Goal: Find specific page/section: Find specific page/section

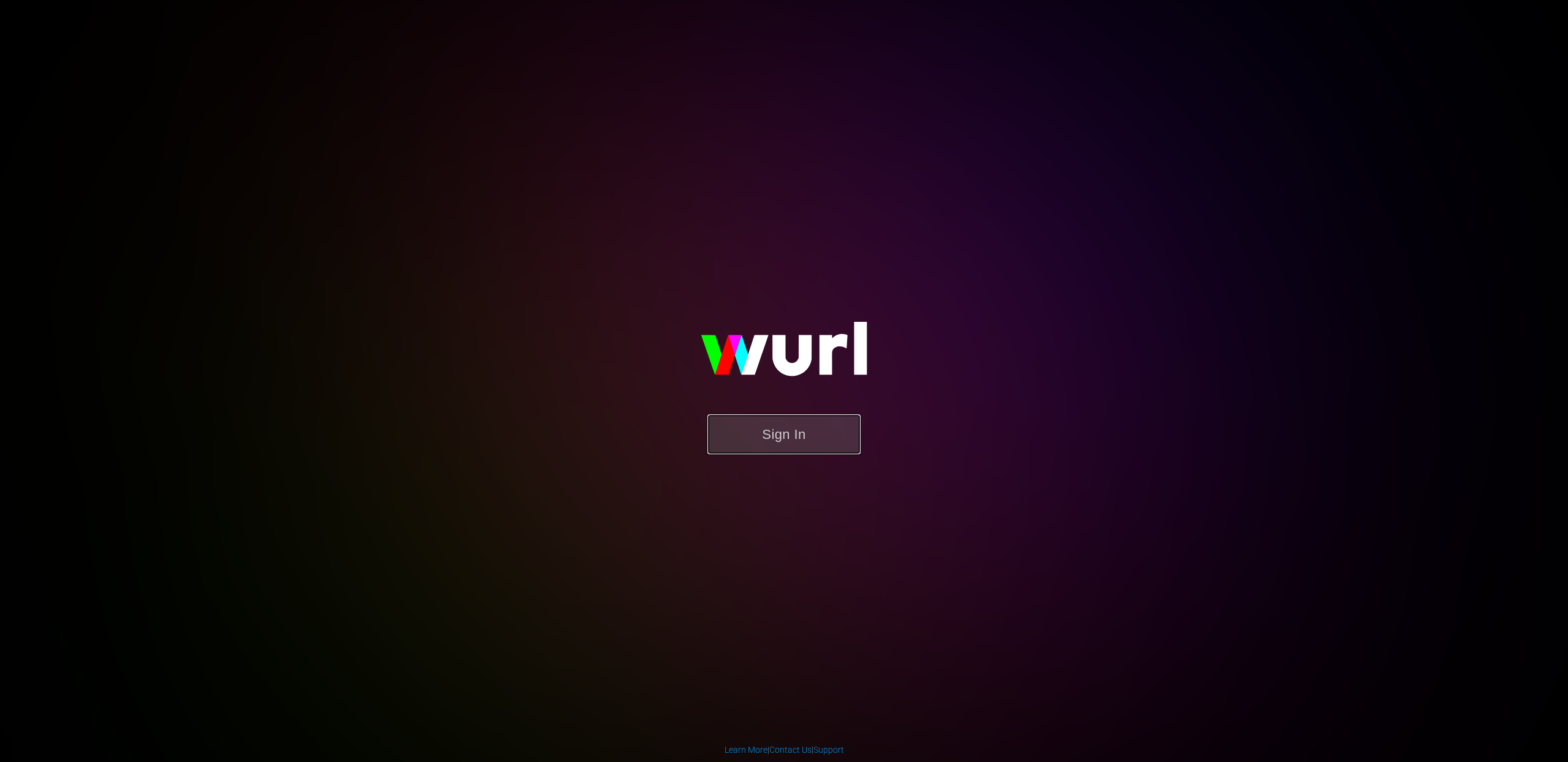
click at [788, 423] on button "Sign In" at bounding box center [784, 434] width 153 height 40
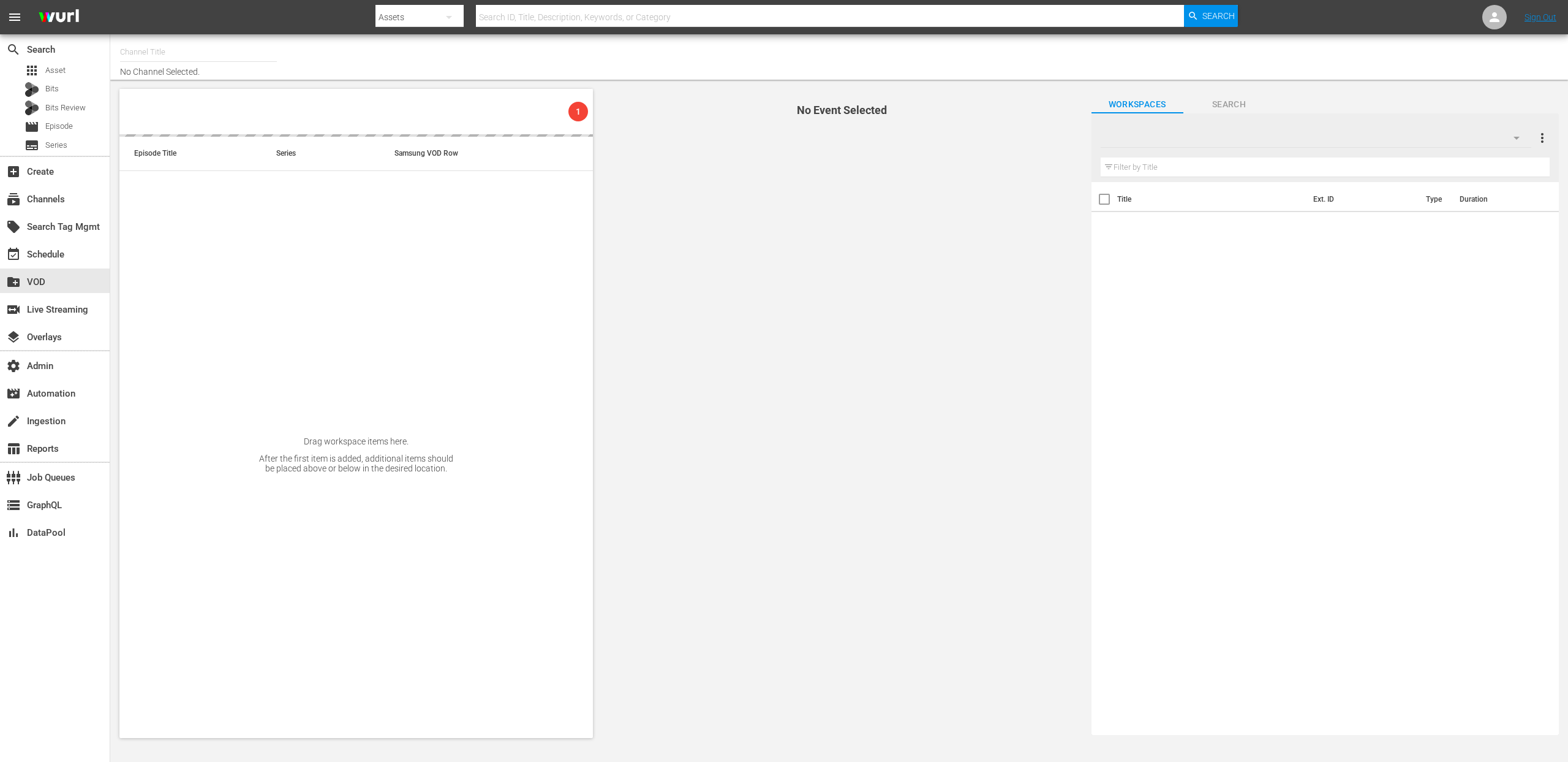
type input "Stars in Gefahr (2061)"
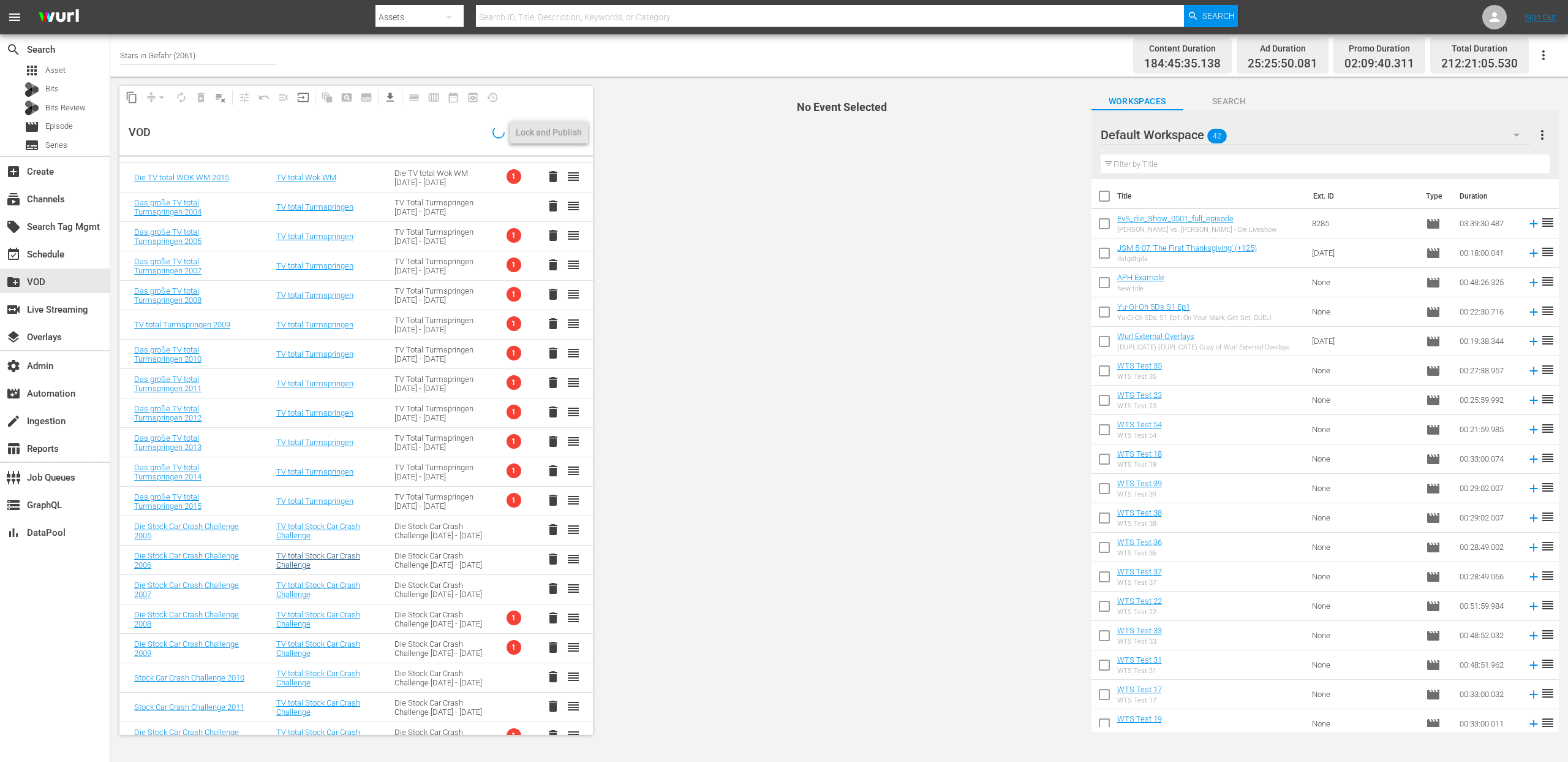
scroll to position [1016, 0]
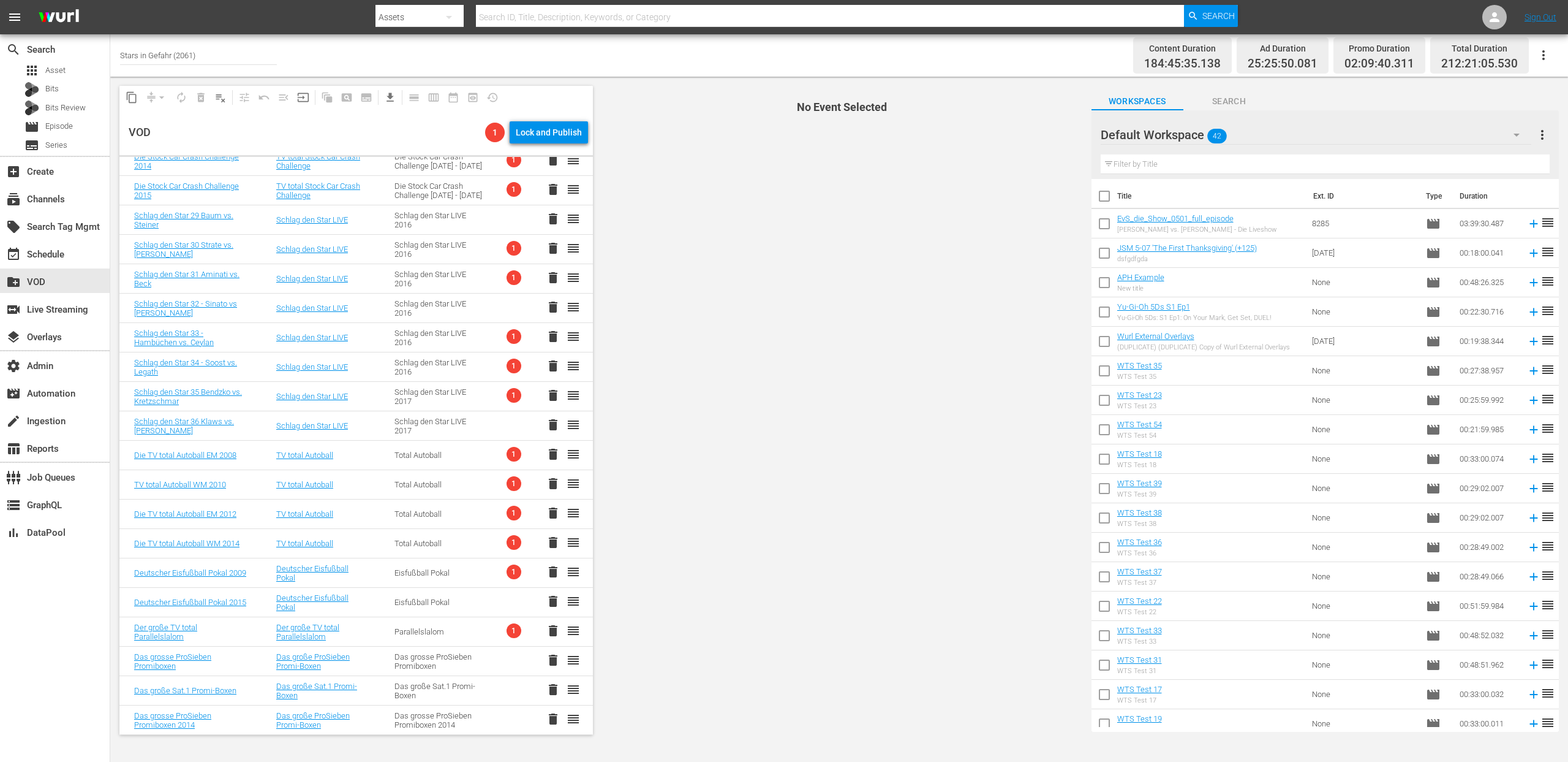
click at [431, 629] on div "Parallelslalom" at bounding box center [438, 632] width 89 height 9
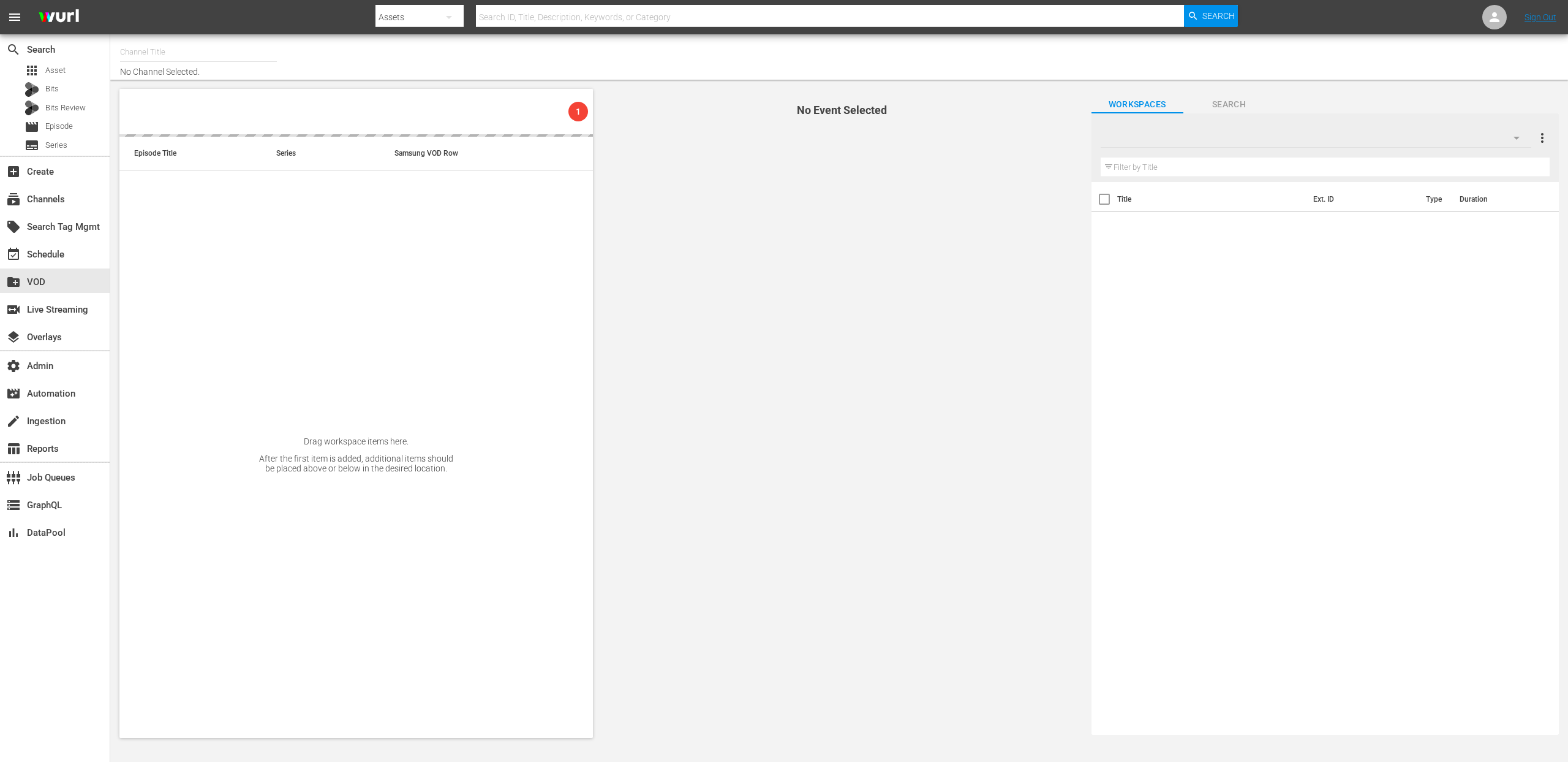
type input "Stars in Gefahr (2061)"
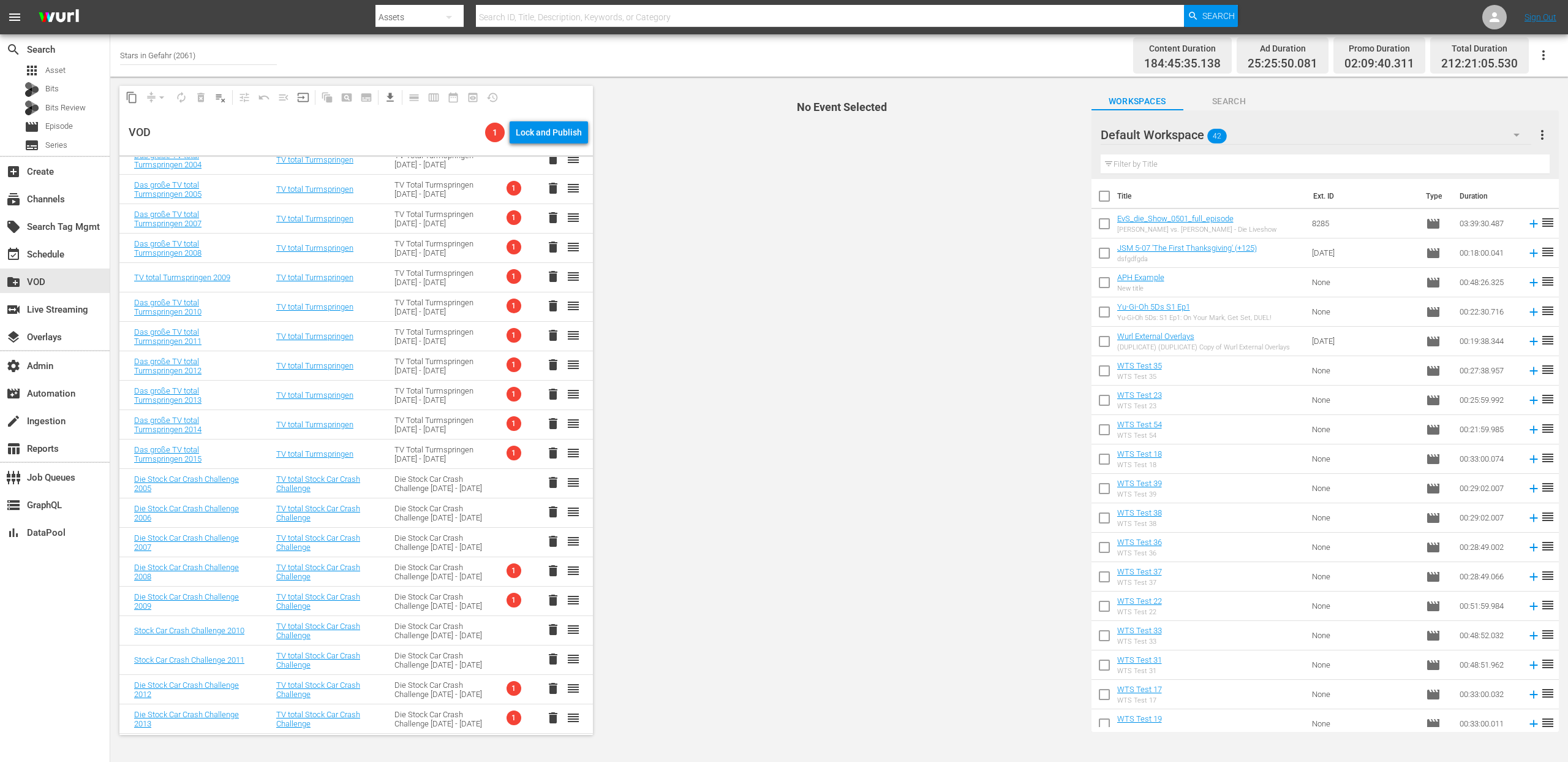
scroll to position [1016, 0]
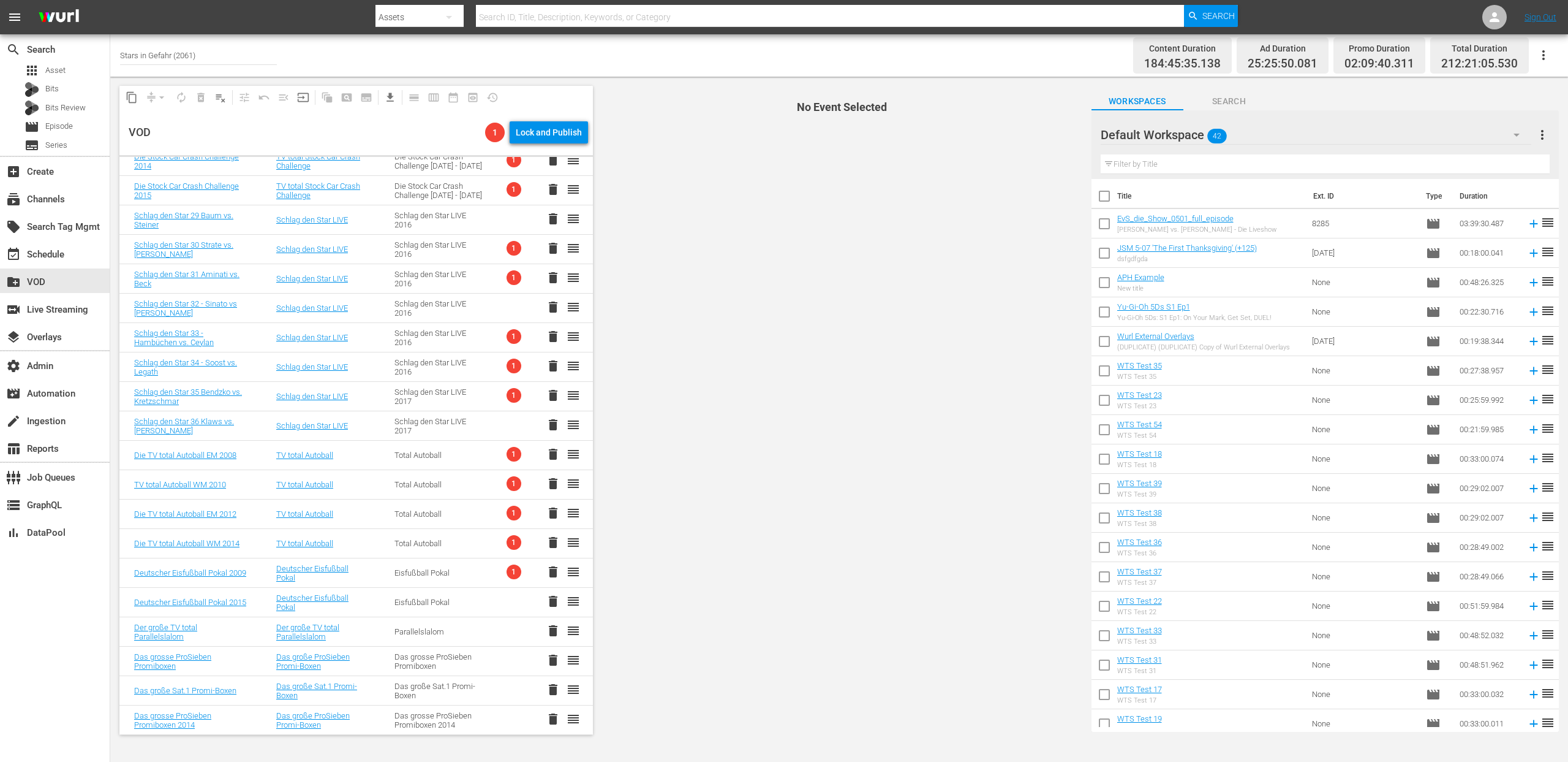
click at [431, 629] on div "Parallelslalom" at bounding box center [438, 632] width 89 height 9
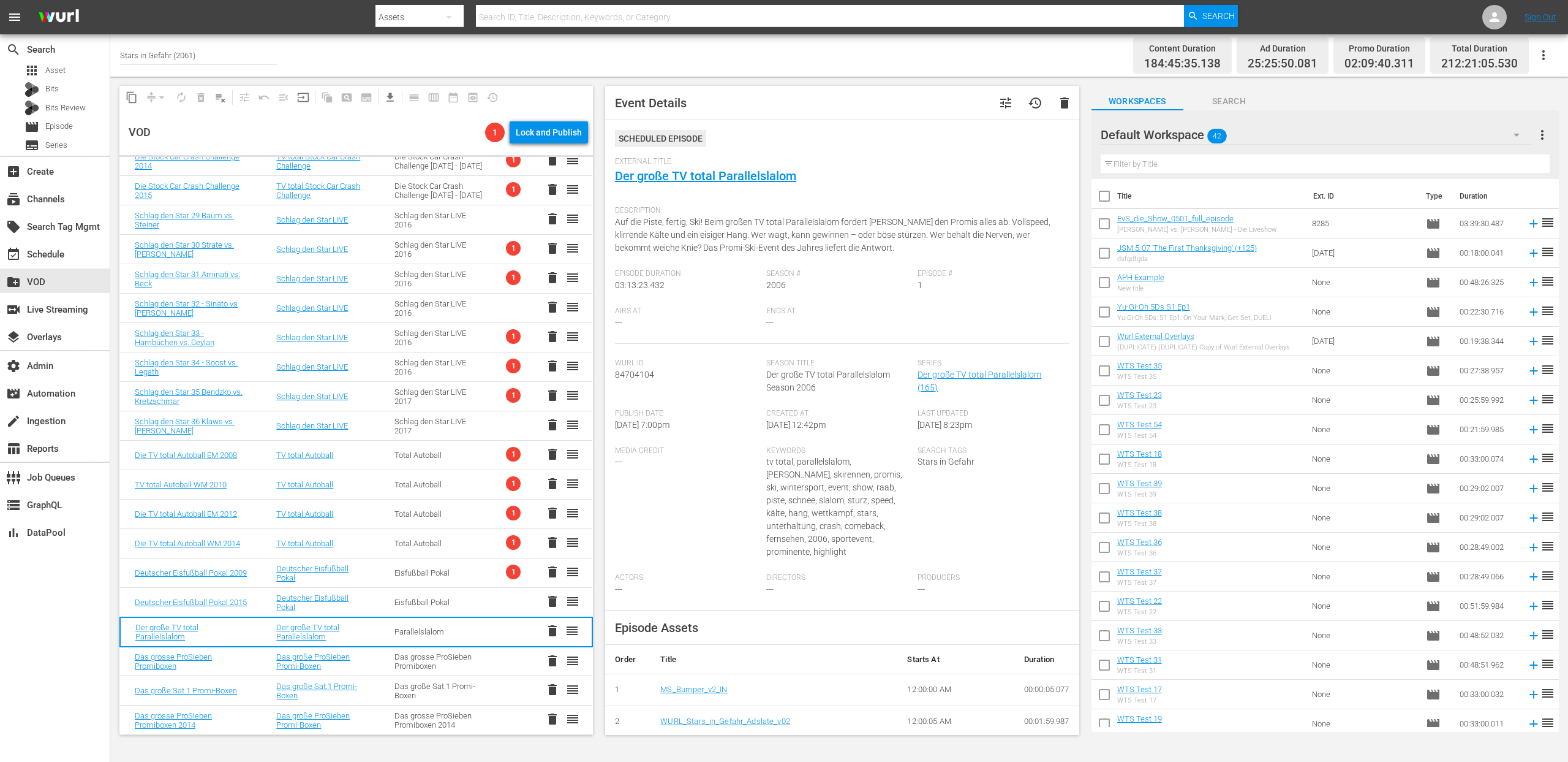
click at [405, 576] on div "Eisfußball Pokal" at bounding box center [438, 573] width 89 height 9
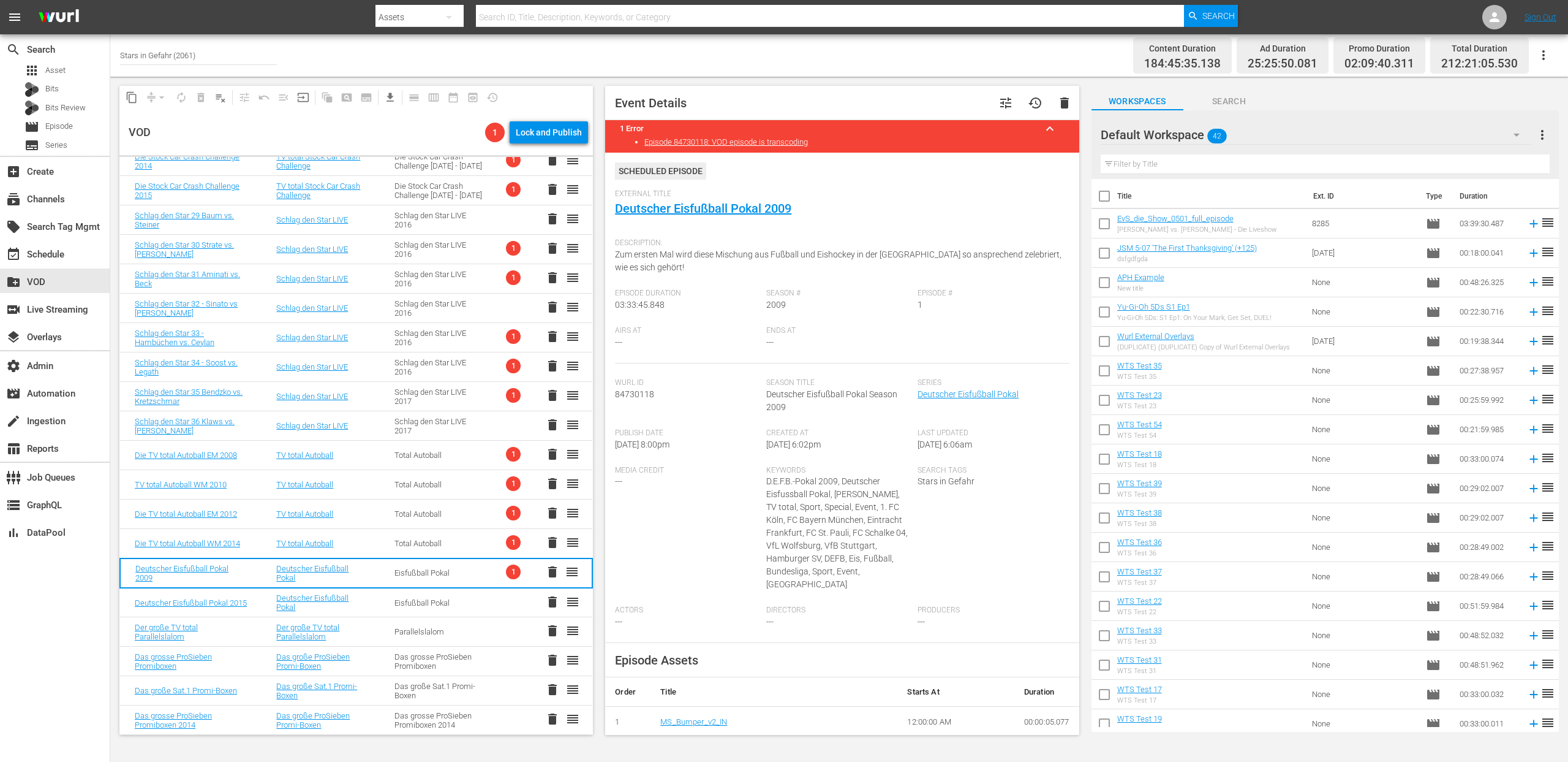
click at [415, 631] on div "Parallelslalom" at bounding box center [438, 632] width 89 height 9
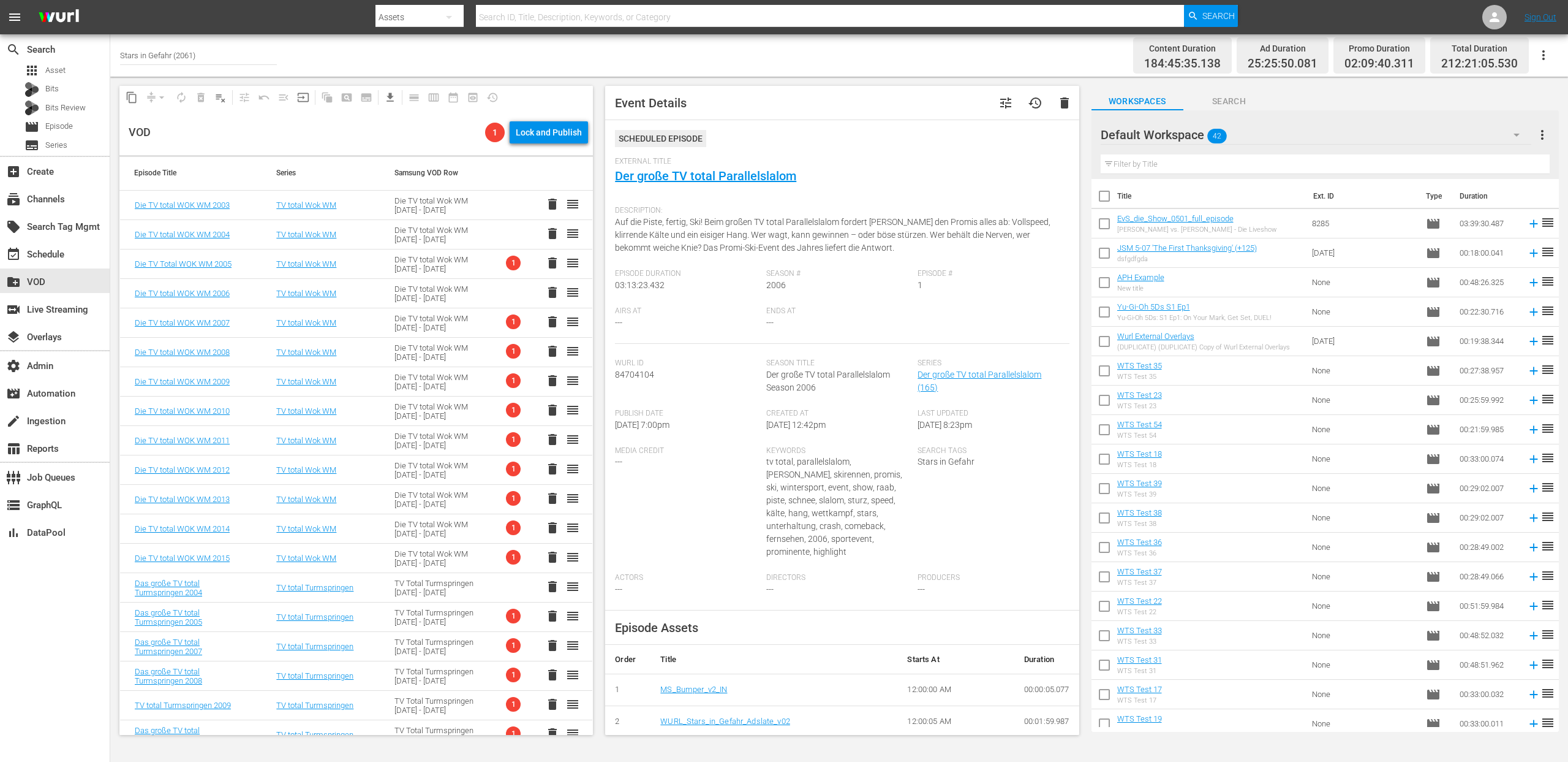
scroll to position [0, 0]
click at [412, 568] on div "Die TV total Wok WM 2003 - 2015" at bounding box center [438, 559] width 89 height 19
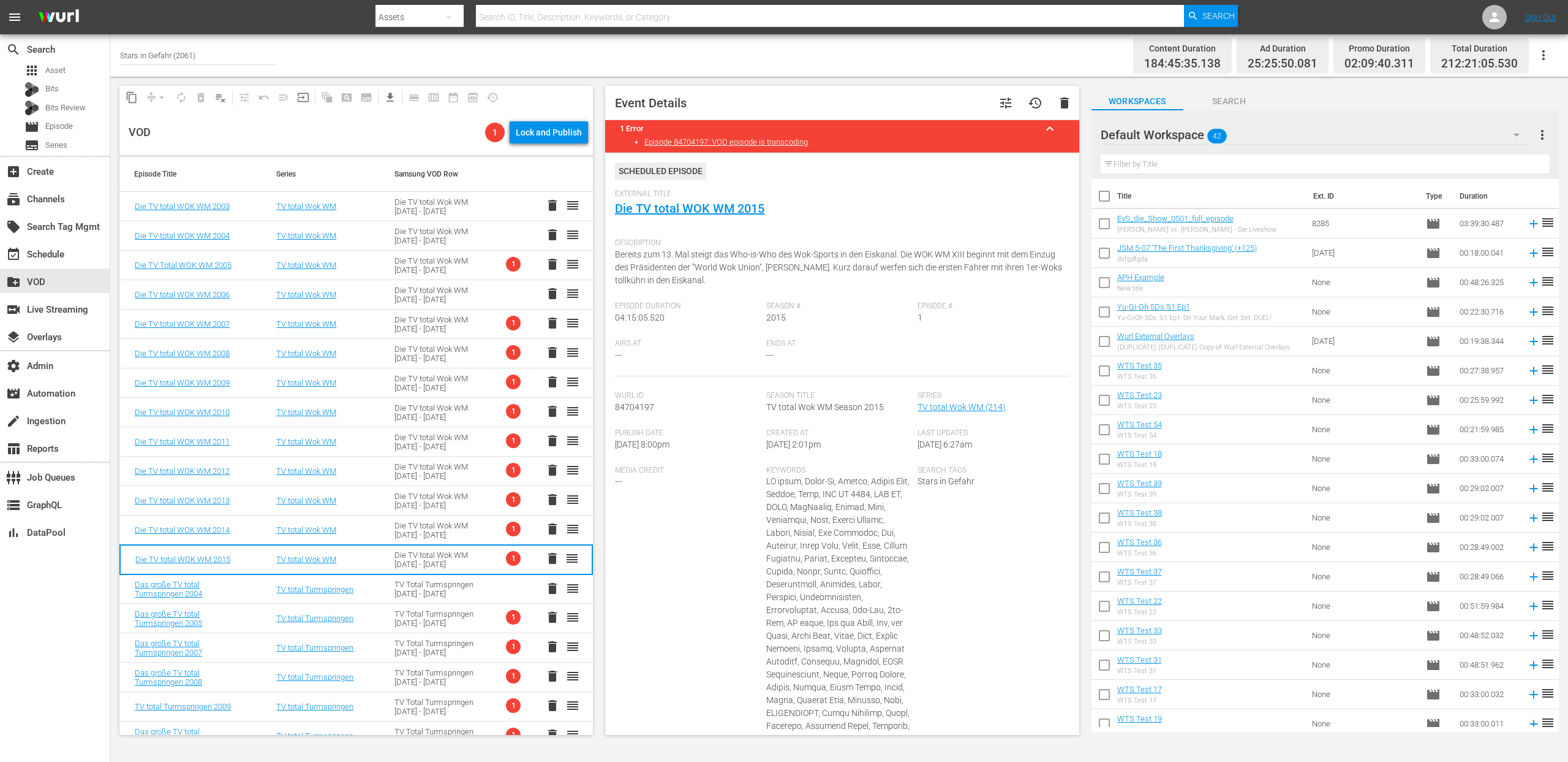
click at [422, 532] on div "Die TV total Wok WM 2003 - 2015" at bounding box center [438, 530] width 89 height 19
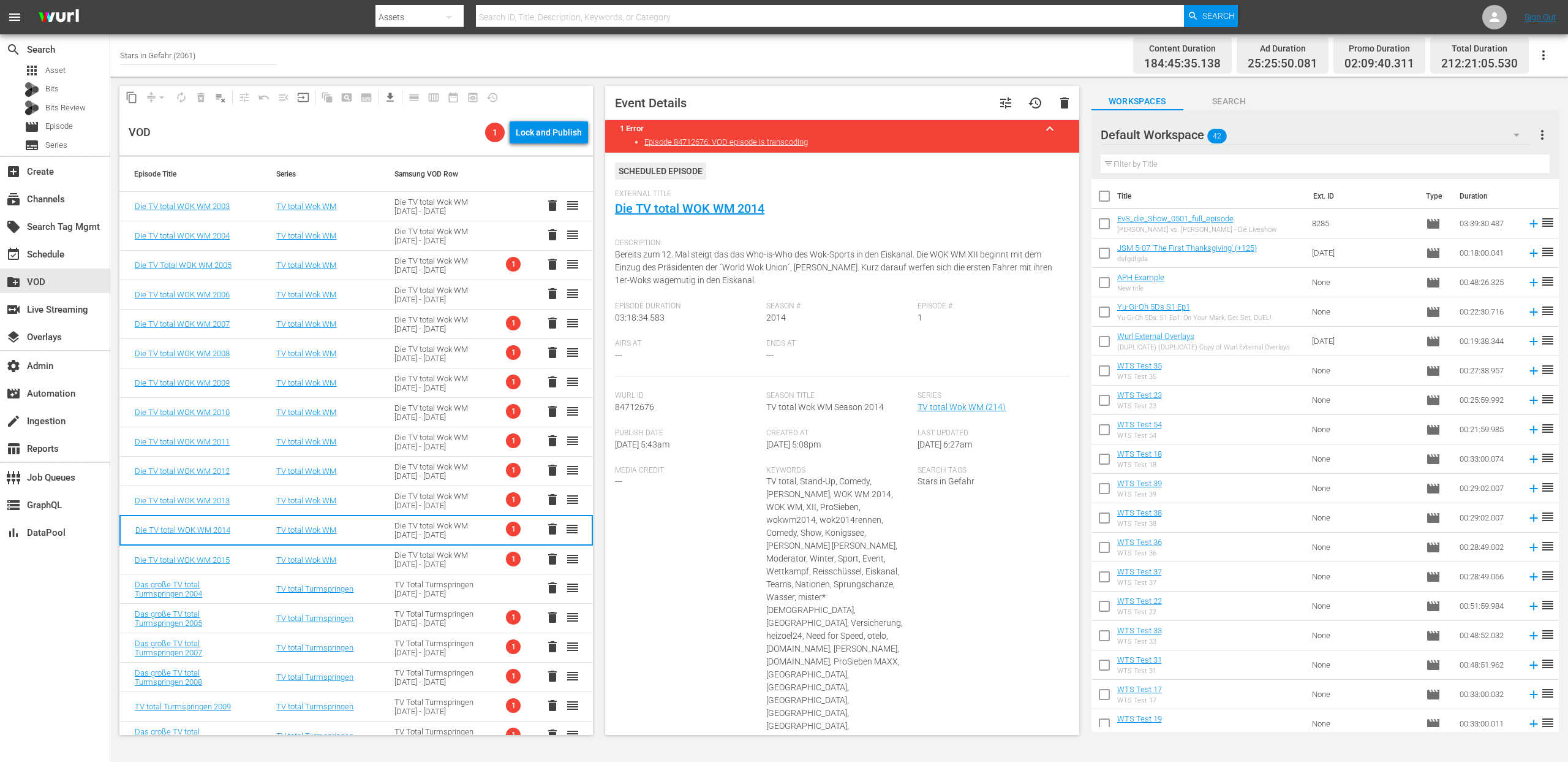
click at [403, 566] on div "Die TV total Wok WM 2003 - 2015" at bounding box center [438, 559] width 89 height 19
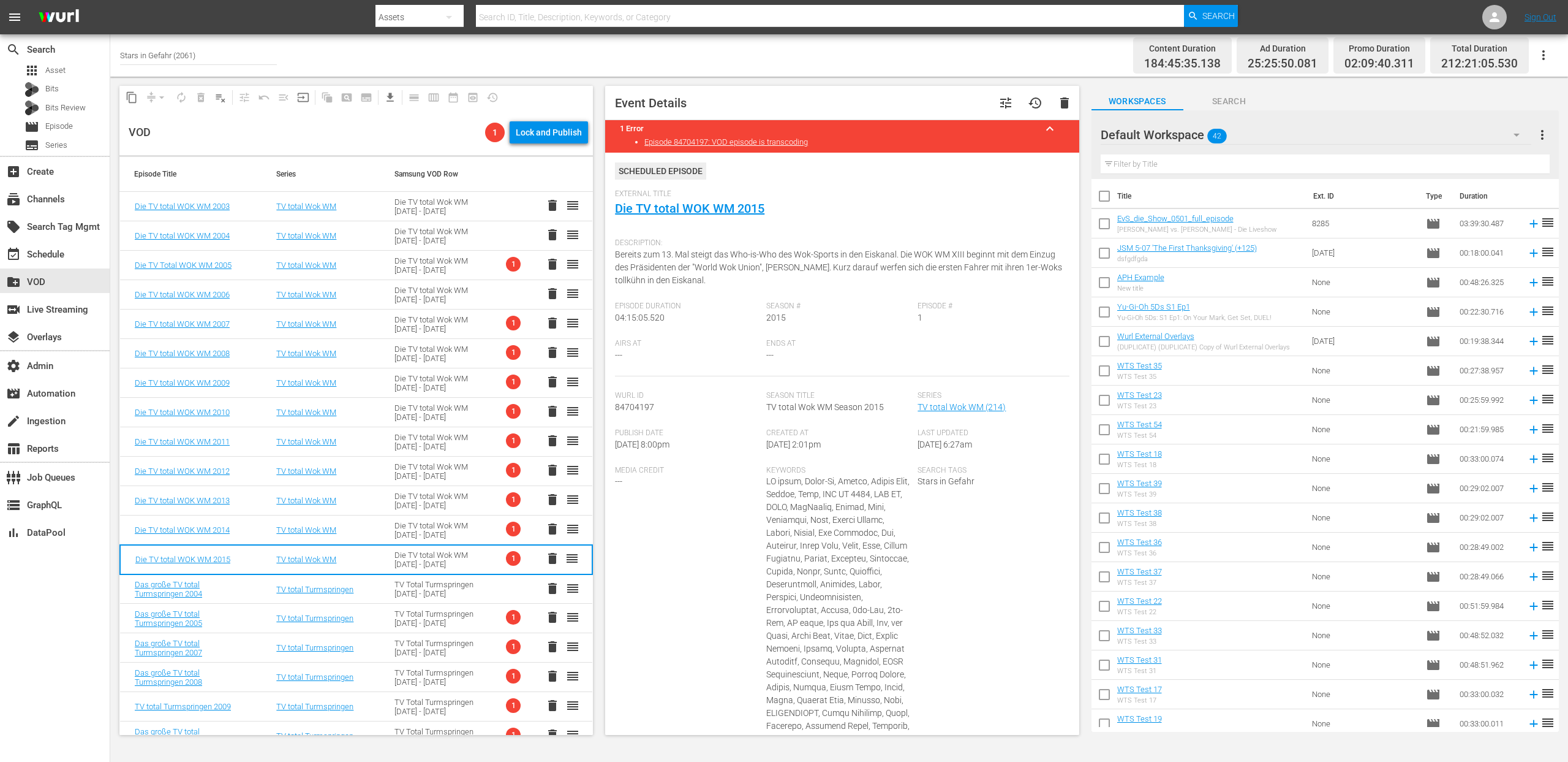
click at [408, 532] on div "Die TV total Wok WM 2003 - 2015" at bounding box center [438, 530] width 89 height 19
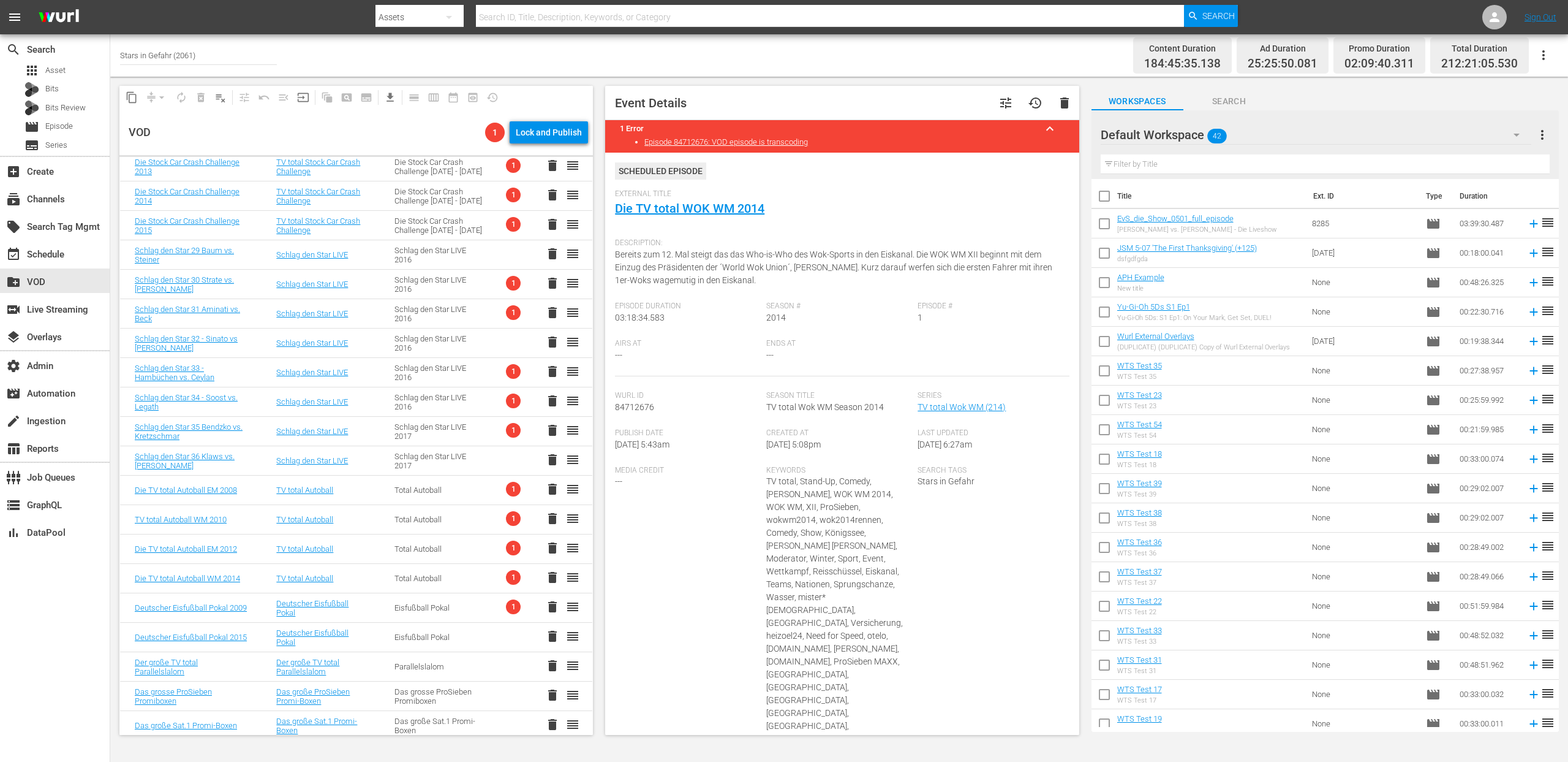
scroll to position [1016, 0]
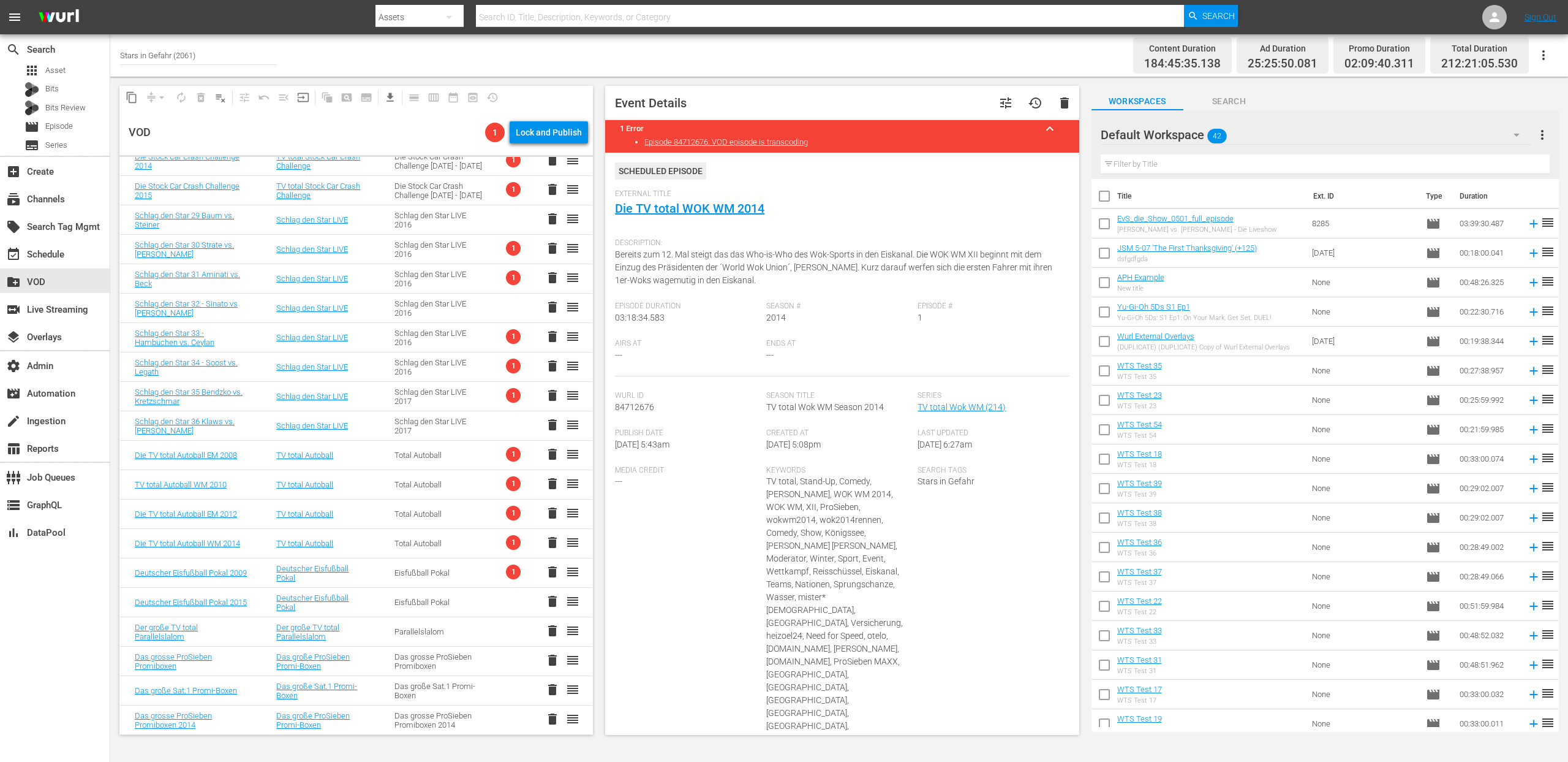
click at [383, 563] on td "Eisfußball Pokal" at bounding box center [438, 573] width 118 height 30
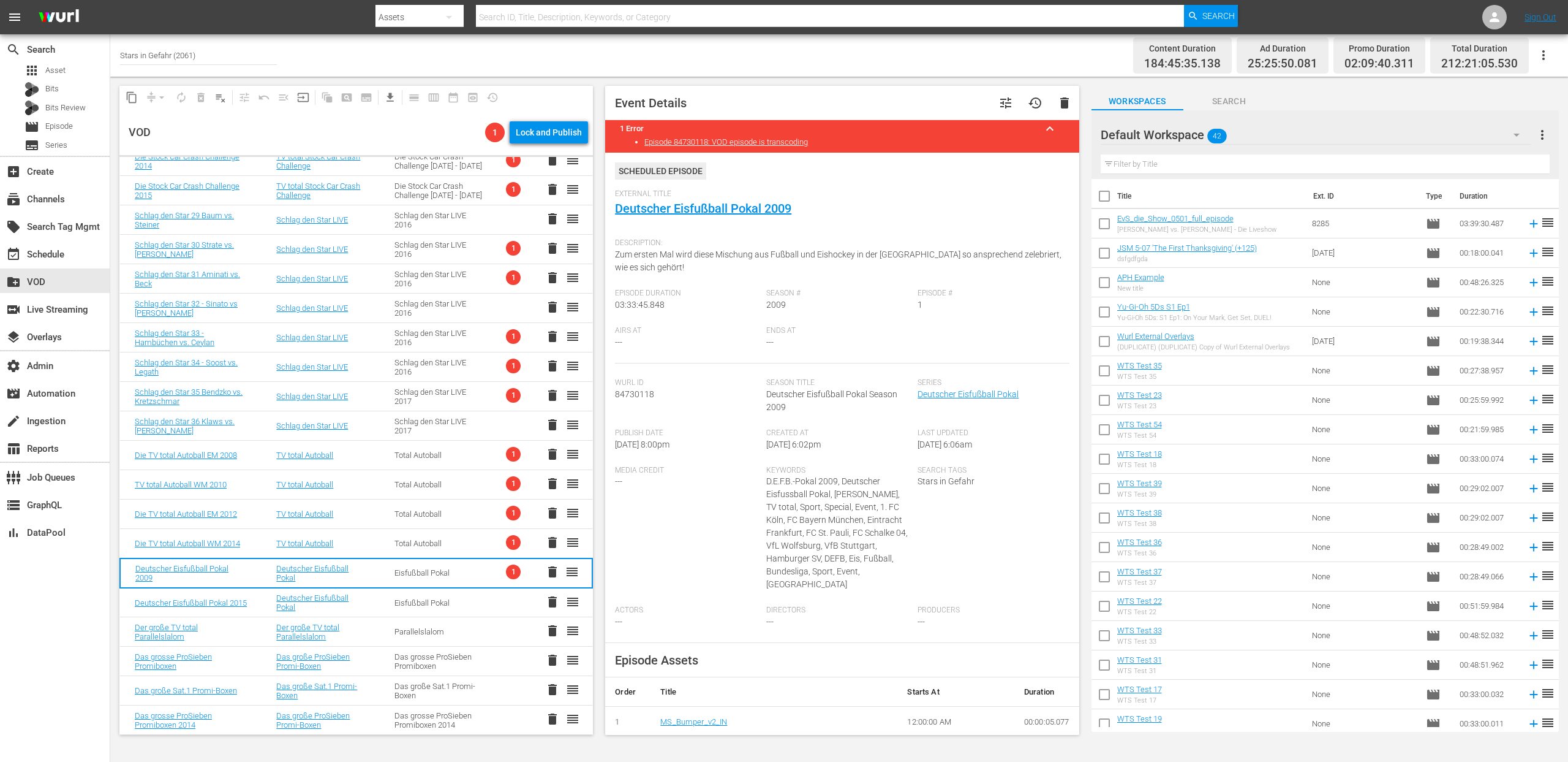
click at [394, 539] on div "Total Autoball" at bounding box center [438, 543] width 89 height 9
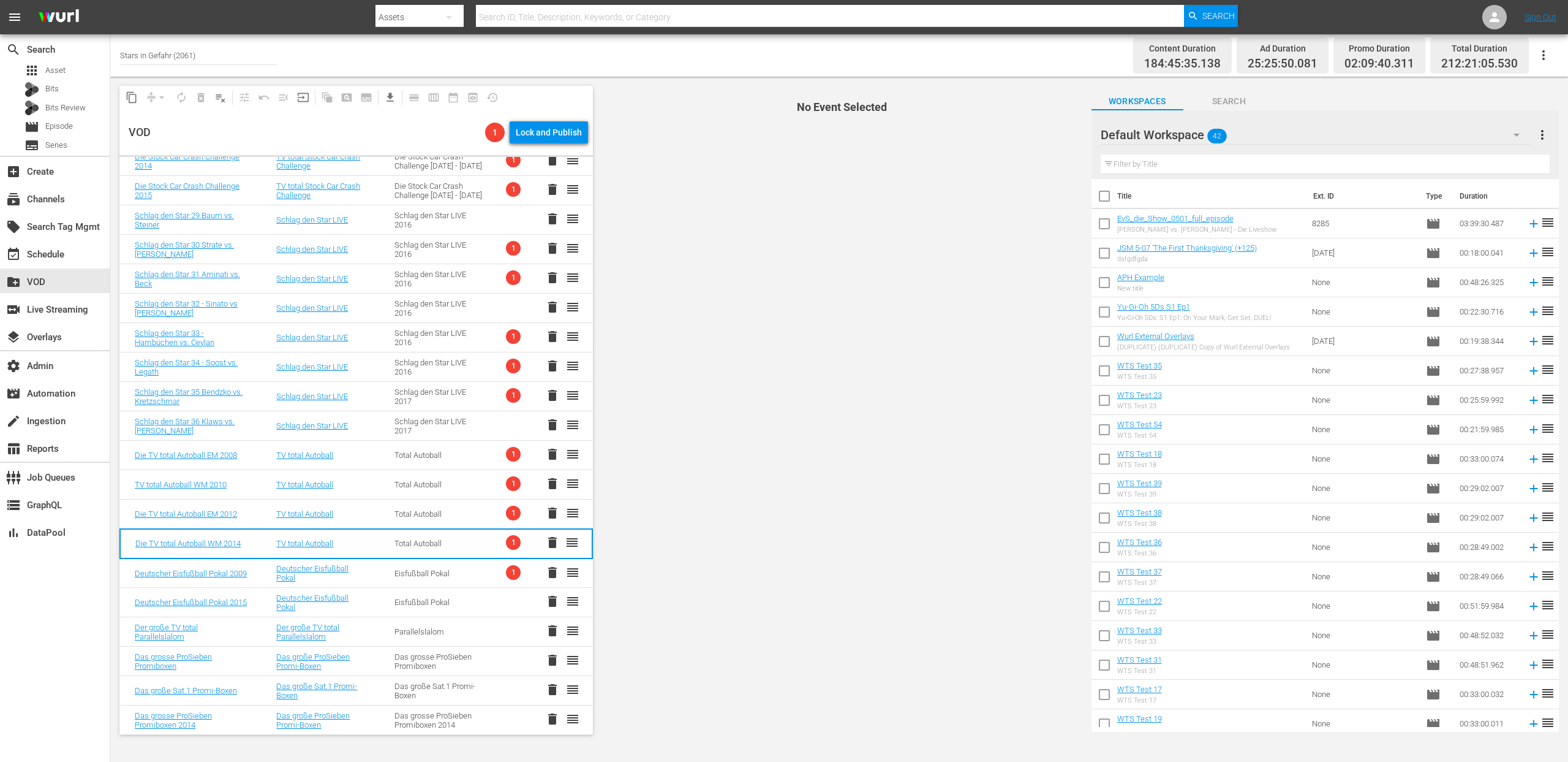
click at [396, 510] on div "Total Autoball" at bounding box center [438, 514] width 89 height 9
click at [398, 481] on div "Total Autoball" at bounding box center [438, 484] width 89 height 9
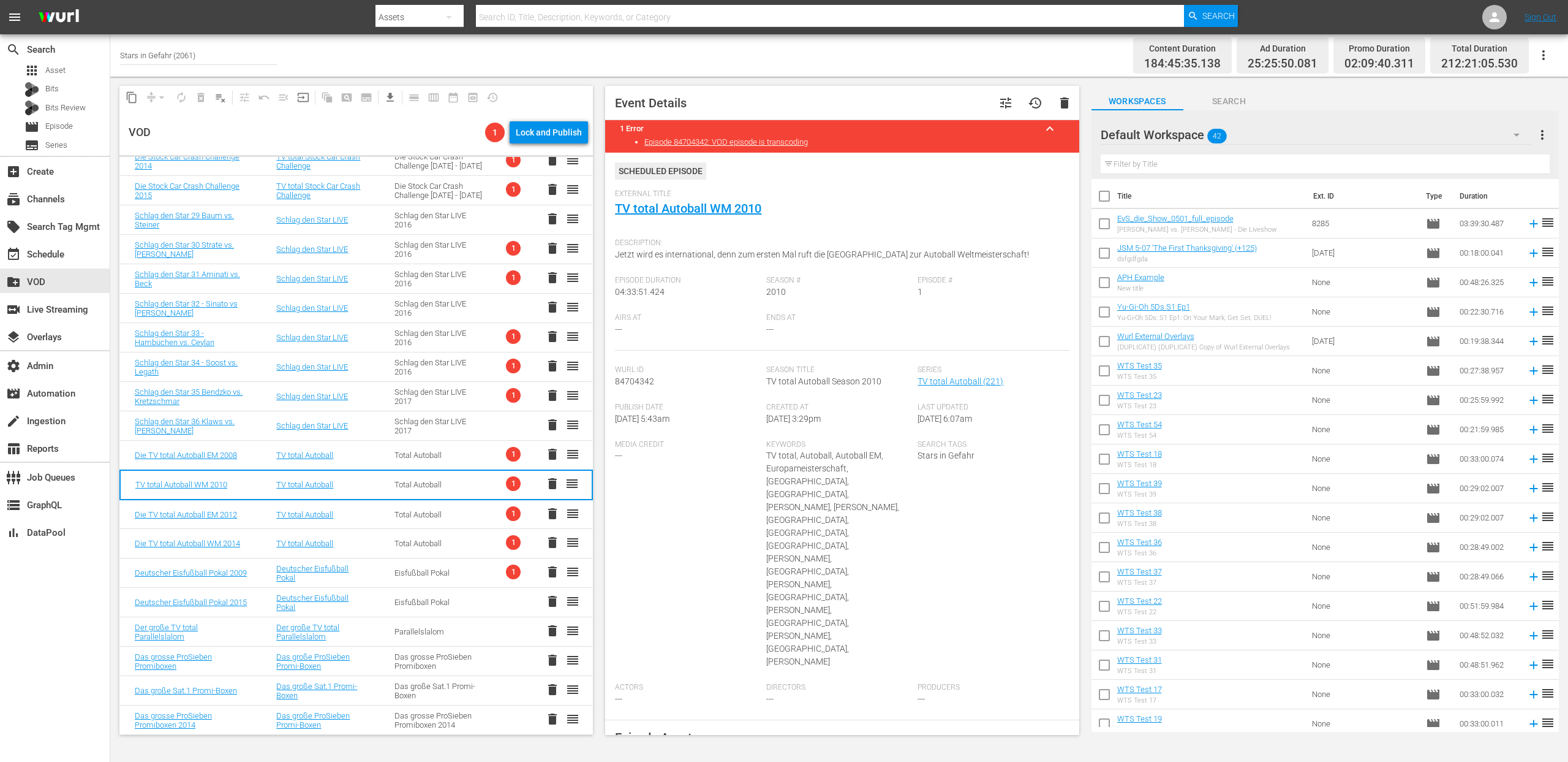
click at [400, 457] on div "Total Autoball" at bounding box center [438, 455] width 89 height 9
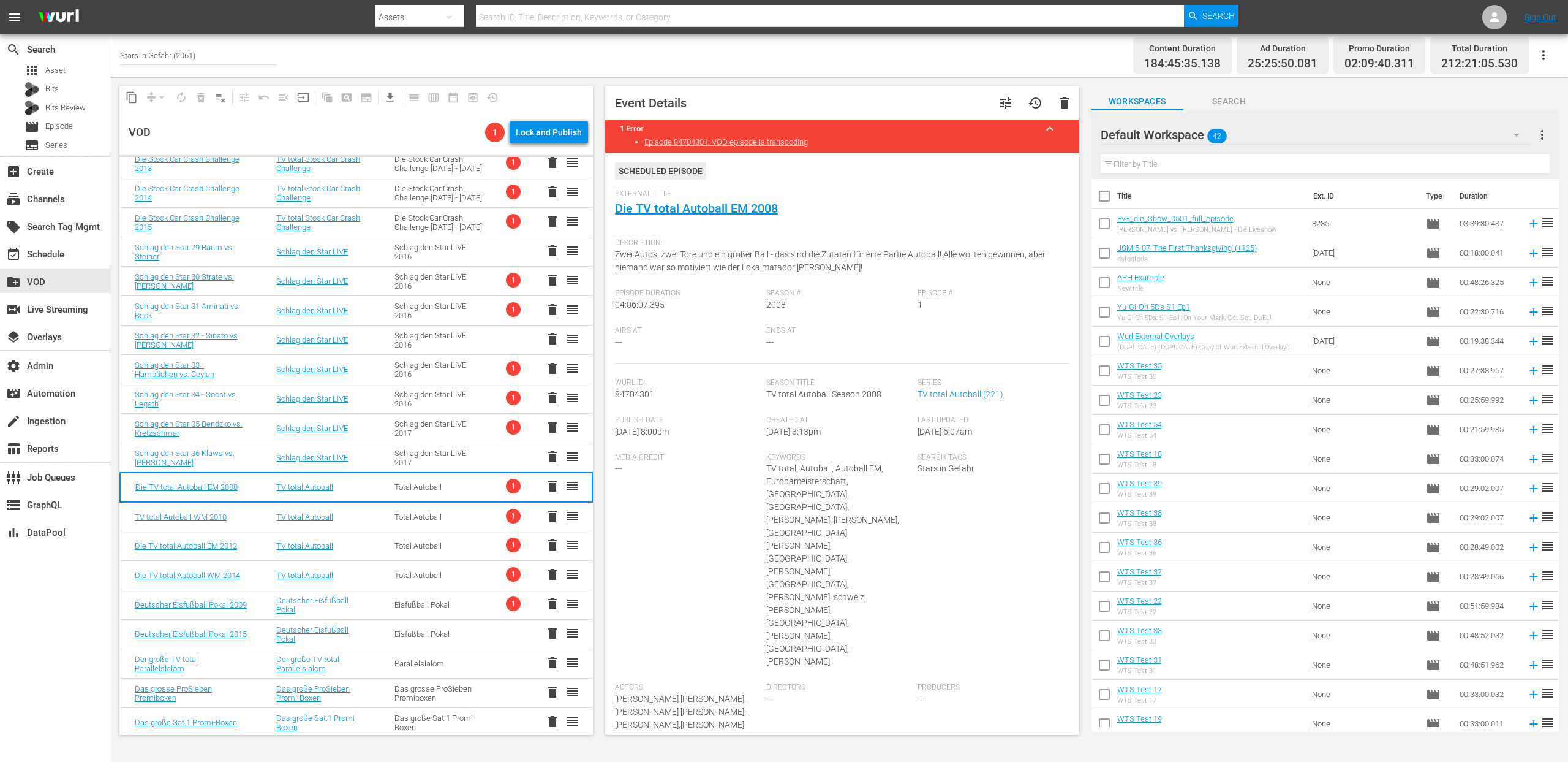
scroll to position [976, 0]
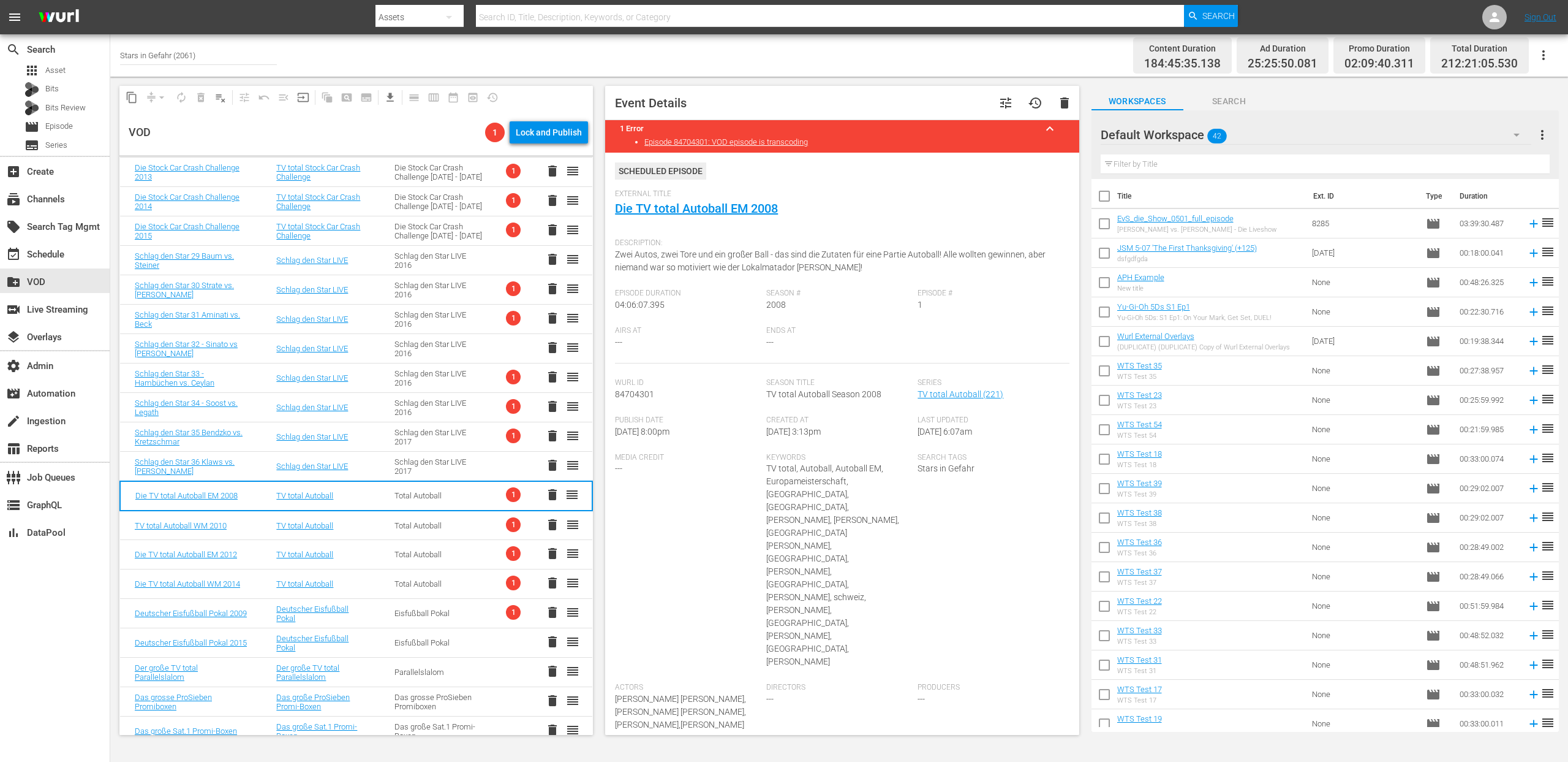
click at [435, 439] on div "Schlag den Star LIVE 2017" at bounding box center [438, 437] width 89 height 19
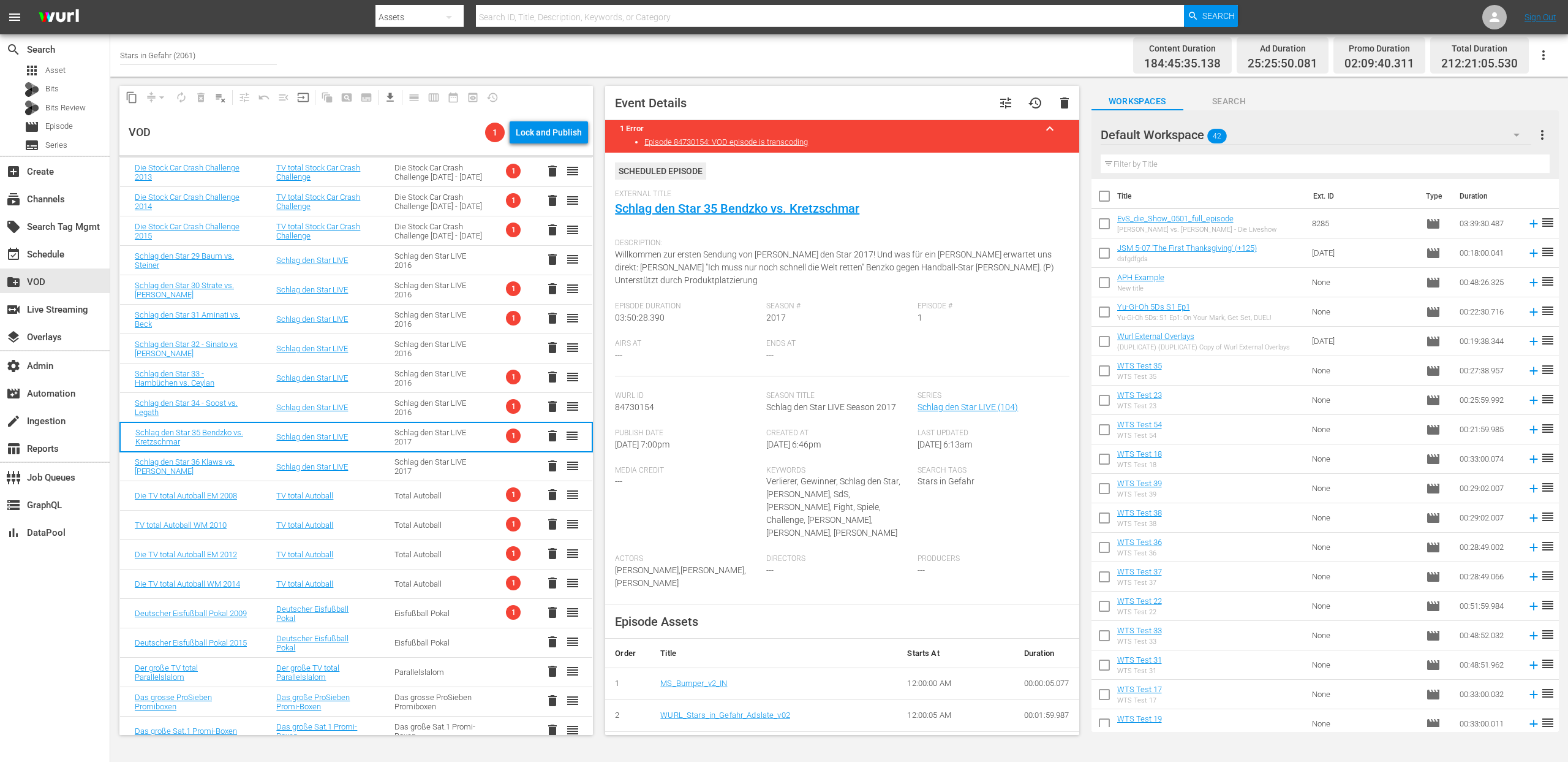
click at [437, 404] on div "Schlag den Star LIVE 2016" at bounding box center [438, 407] width 89 height 19
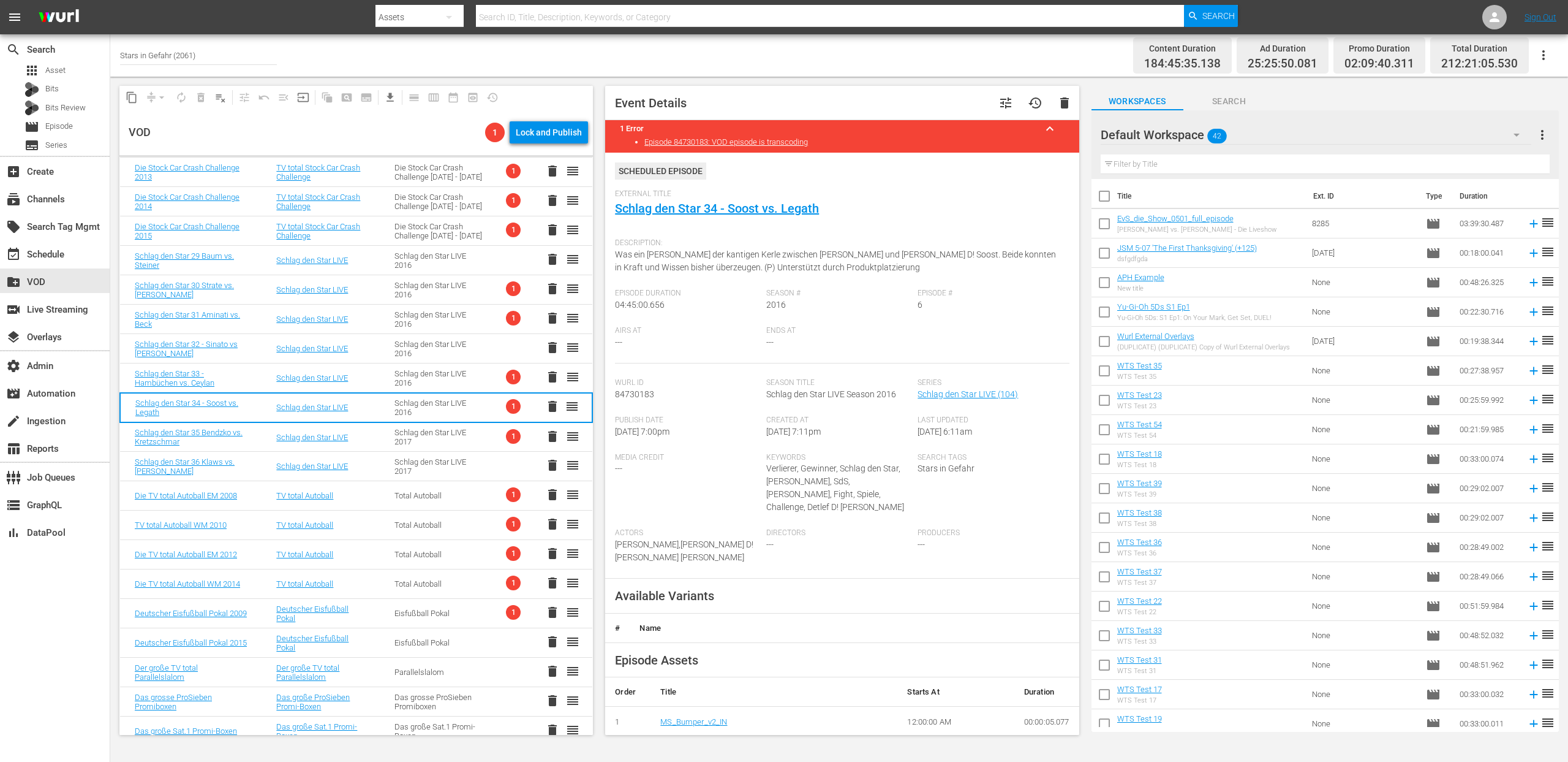
click at [436, 382] on div "Schlag den Star LIVE 2016" at bounding box center [438, 378] width 89 height 19
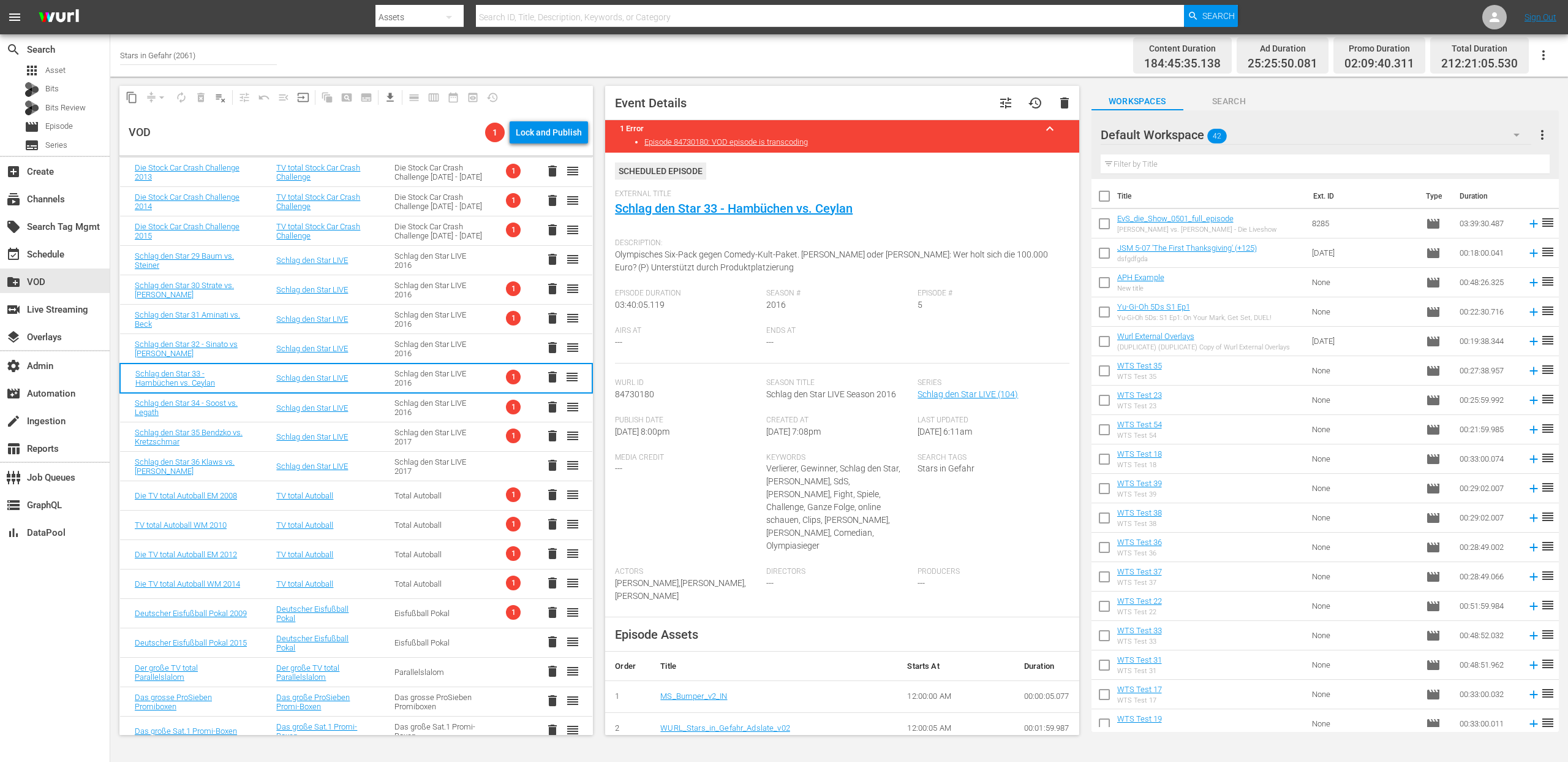
click at [442, 313] on div "Schlag den Star LIVE 2016" at bounding box center [438, 319] width 89 height 19
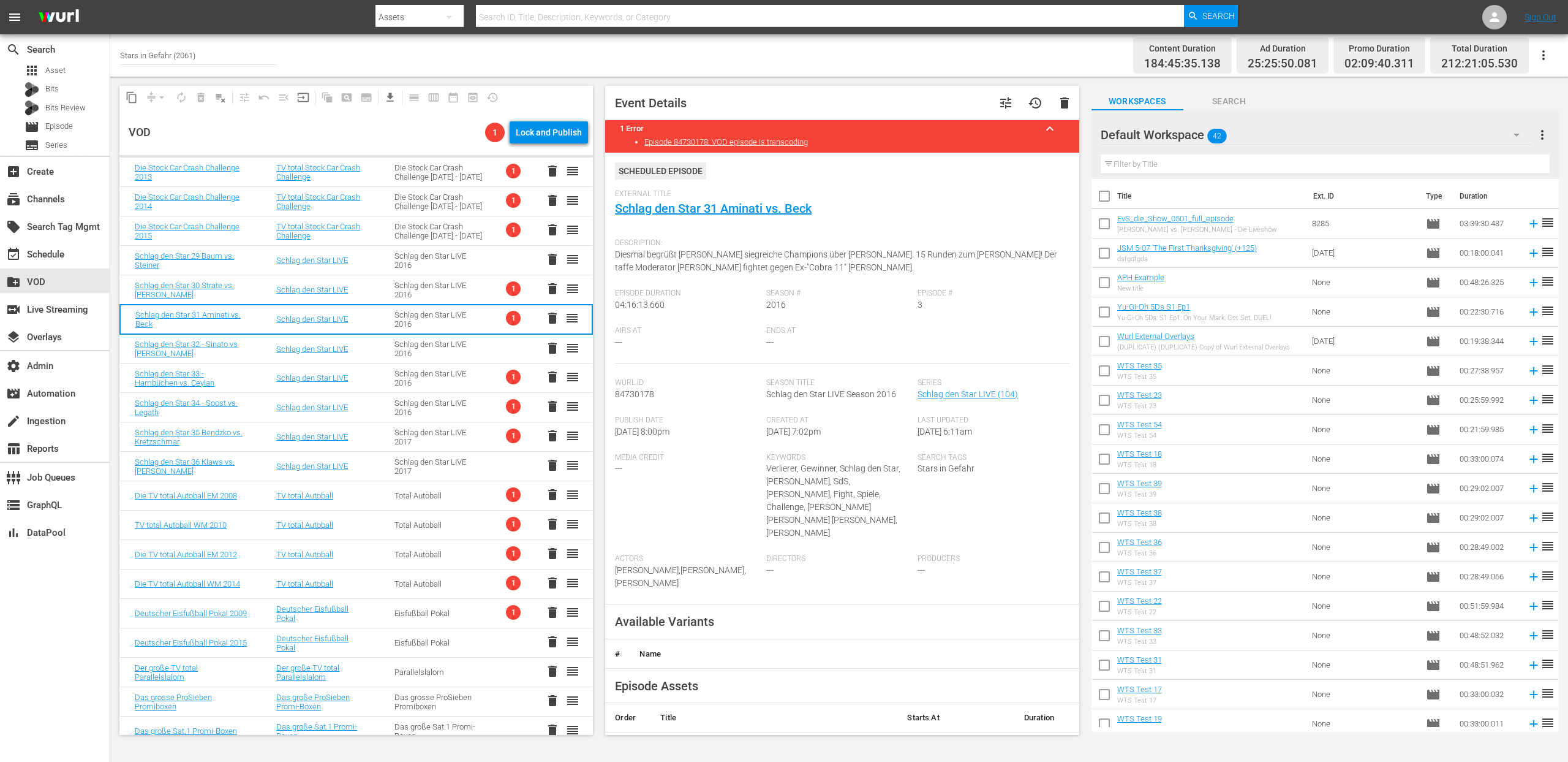
click at [433, 291] on div "Schlag den Star LIVE 2016" at bounding box center [438, 290] width 89 height 19
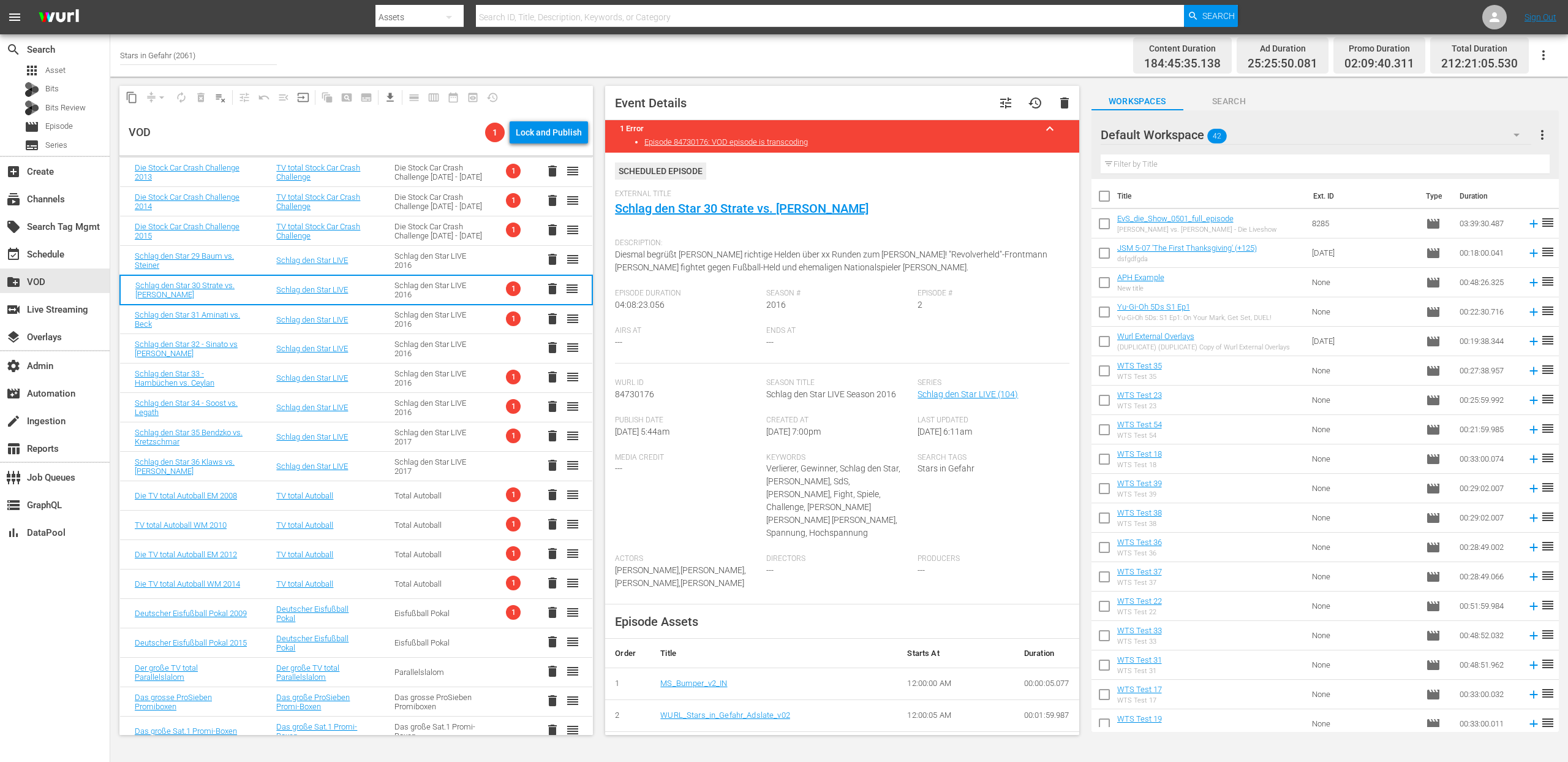
scroll to position [957, 0]
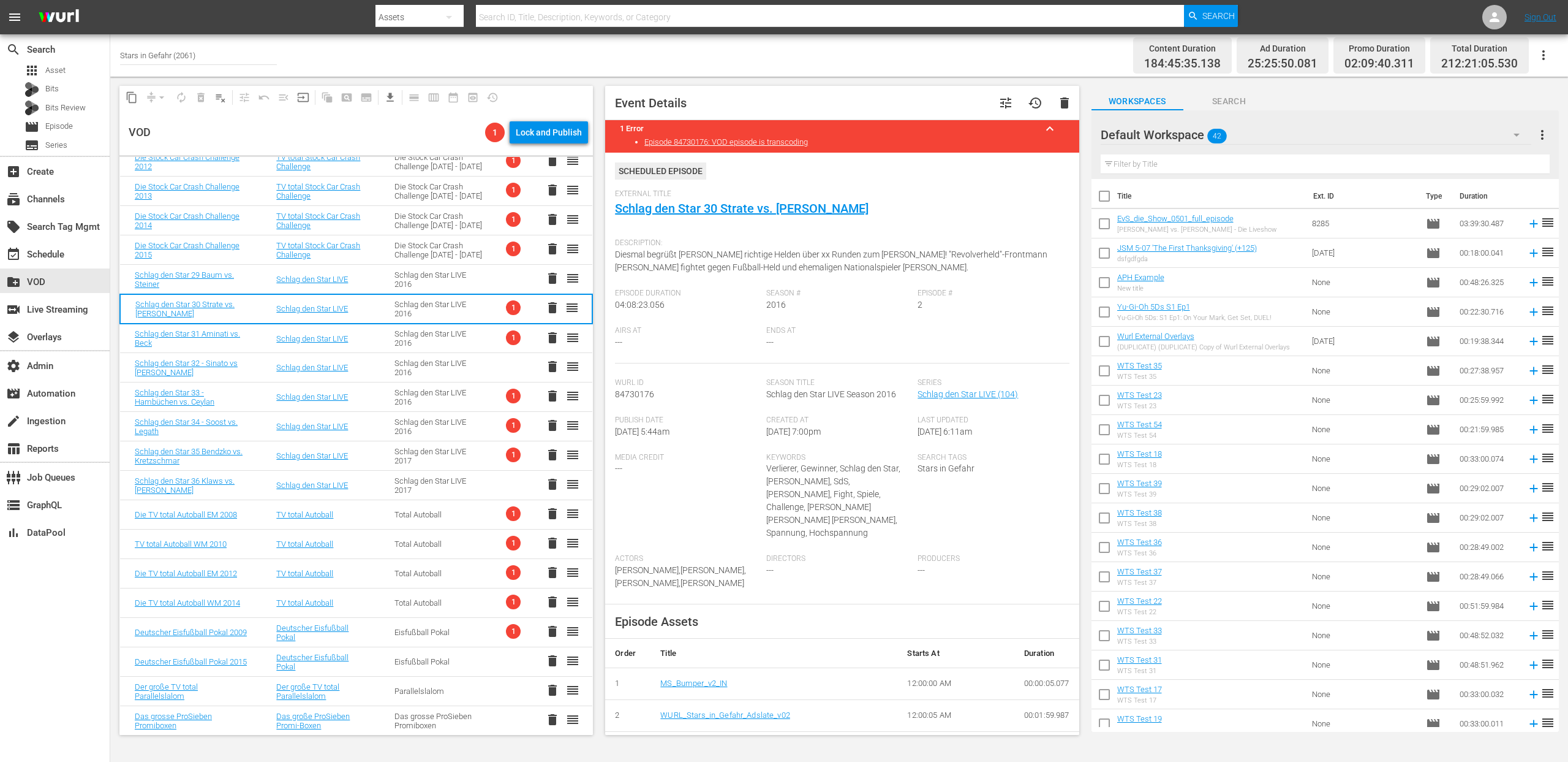
click at [406, 258] on td "Die Stock Car Crash Challenge 2005 - 2015" at bounding box center [438, 250] width 118 height 30
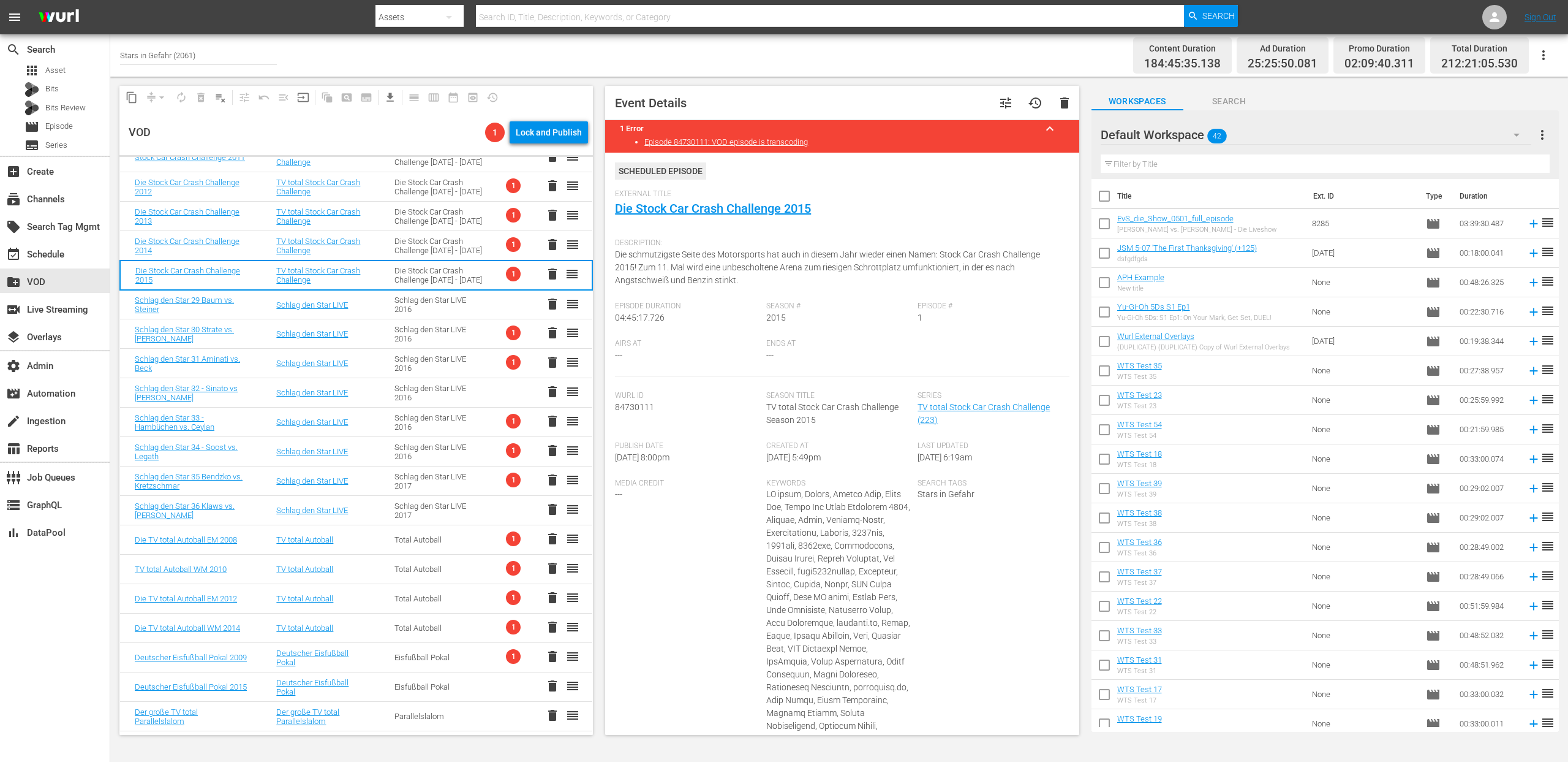
scroll to position [774, 0]
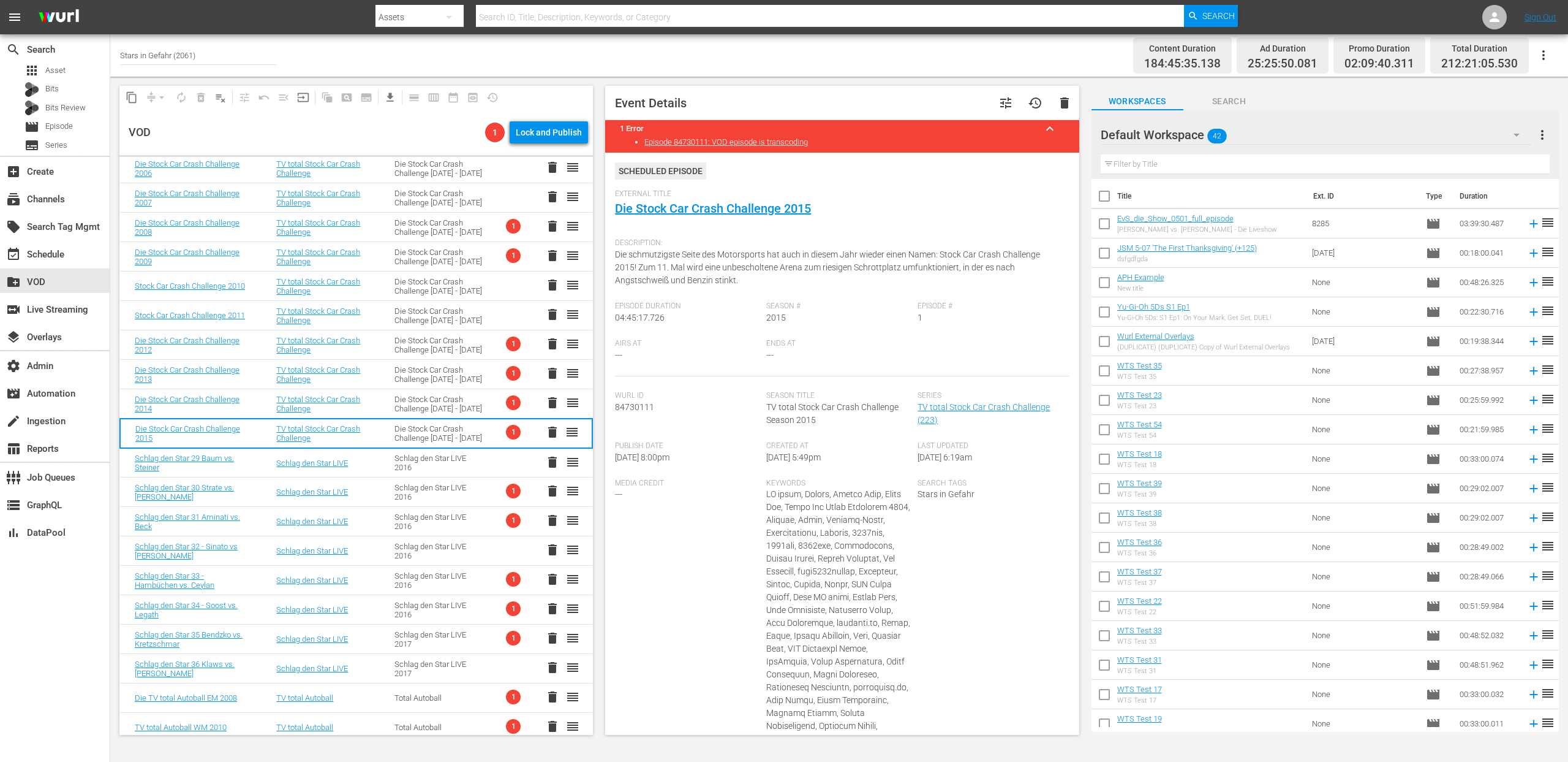
click at [435, 406] on div "Die Stock Car Crash Challenge 2005 - 2015" at bounding box center [438, 403] width 89 height 19
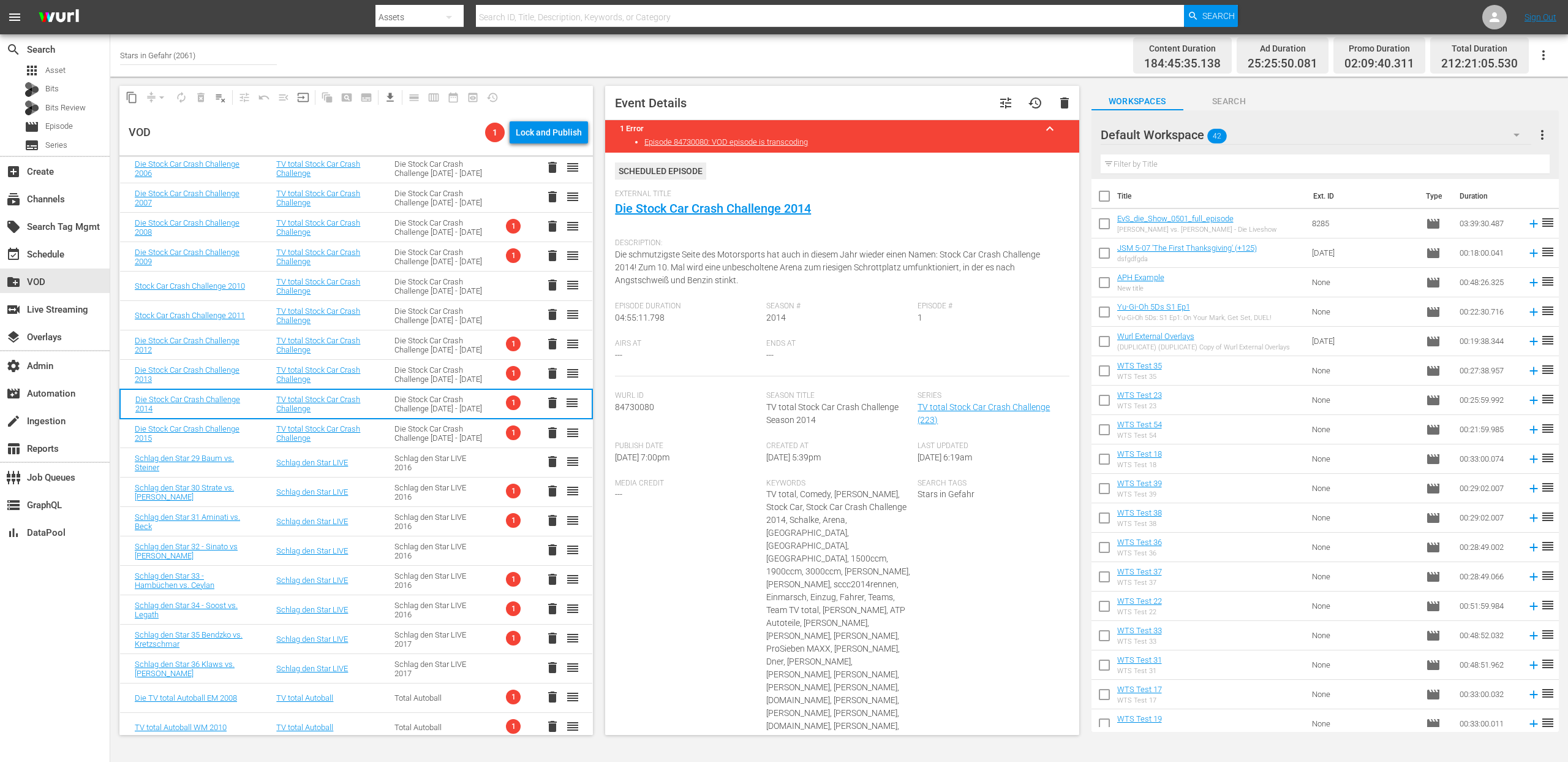
click at [431, 373] on div "Die Stock Car Crash Challenge 2005 - 2015" at bounding box center [438, 375] width 89 height 19
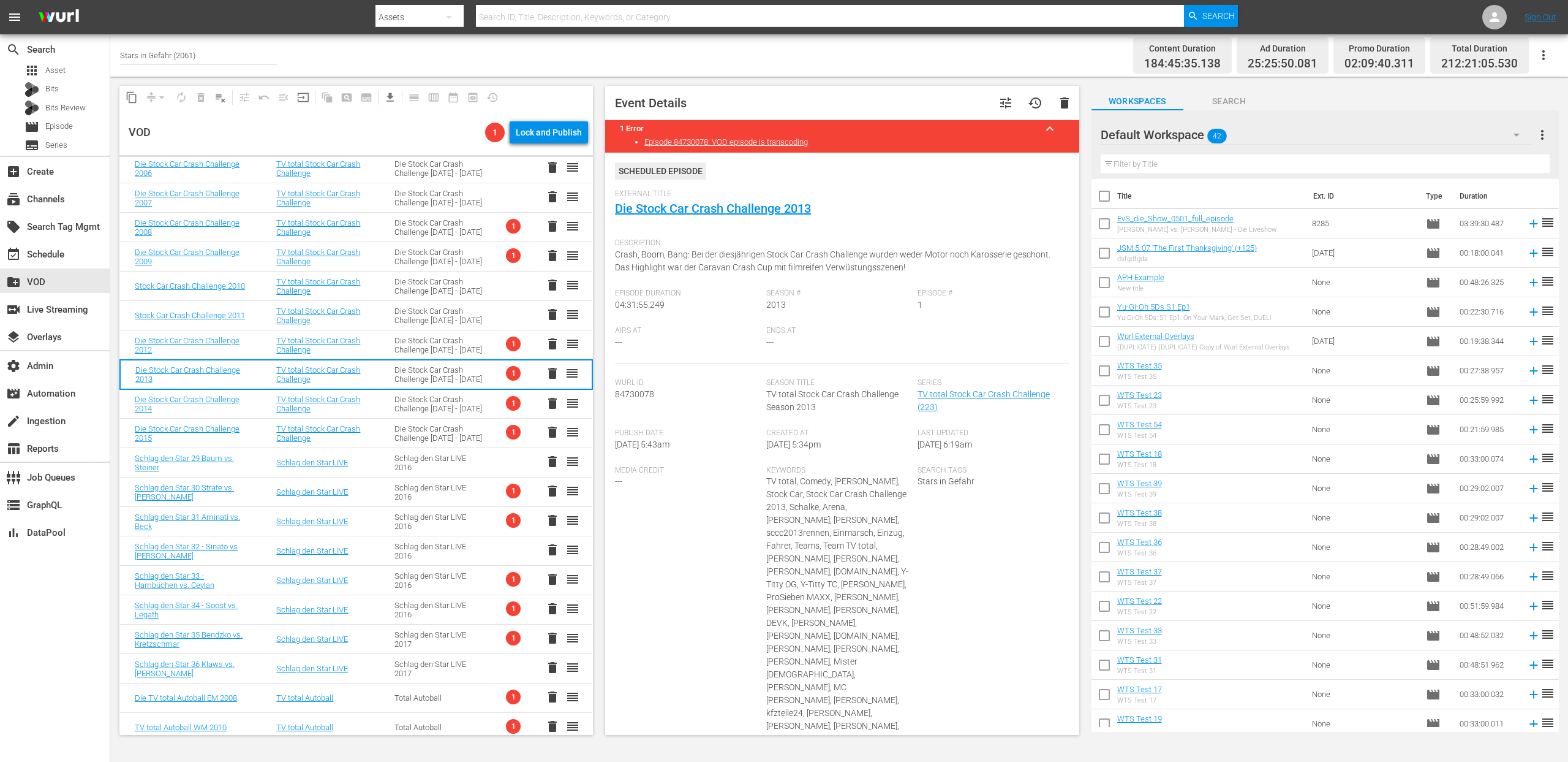
click at [431, 351] on div "Die Stock Car Crash Challenge 2005 - 2015" at bounding box center [438, 345] width 89 height 19
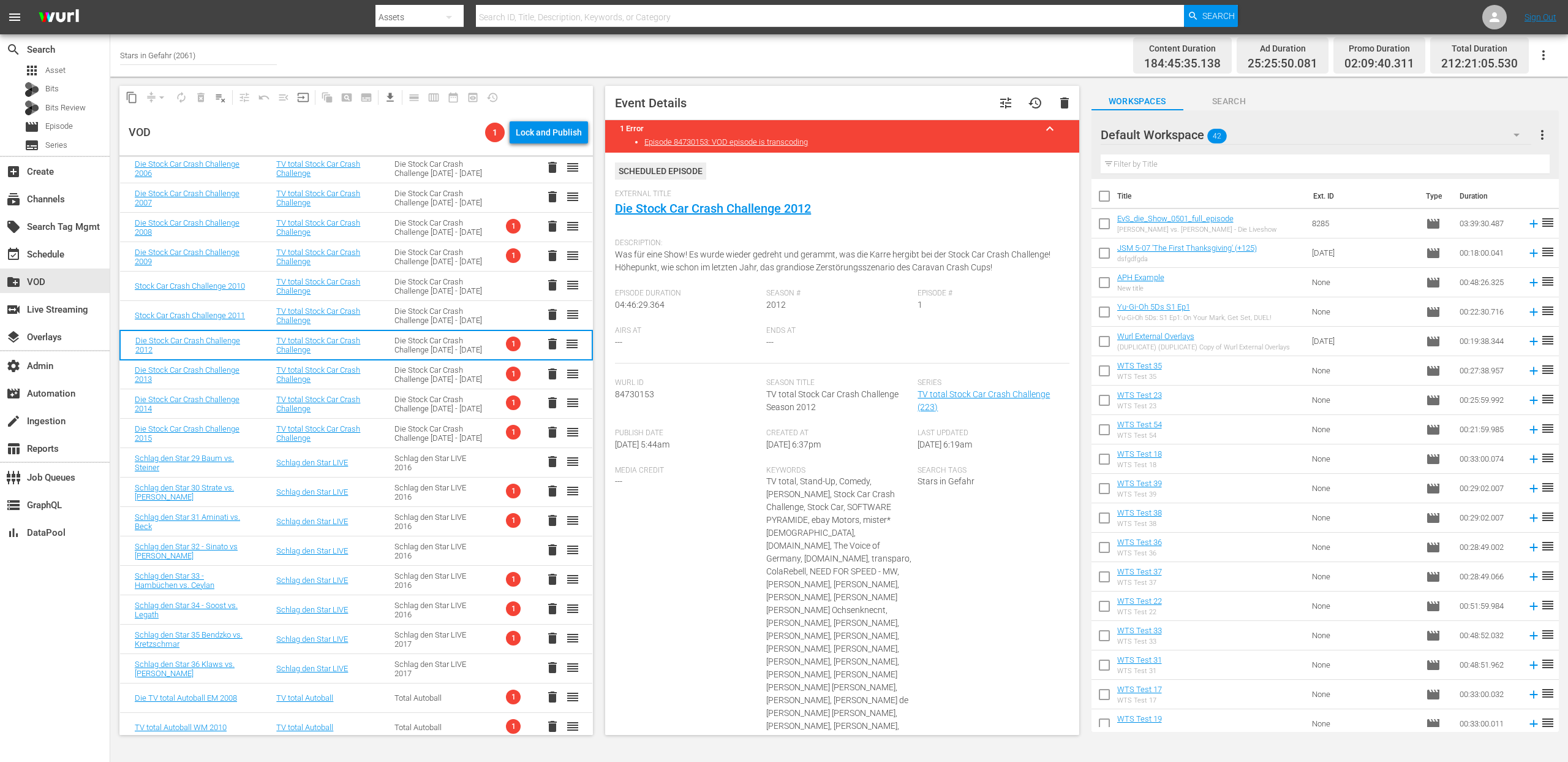
click at [437, 257] on div "Die Stock Car Crash Challenge 2005 - 2015" at bounding box center [438, 257] width 89 height 19
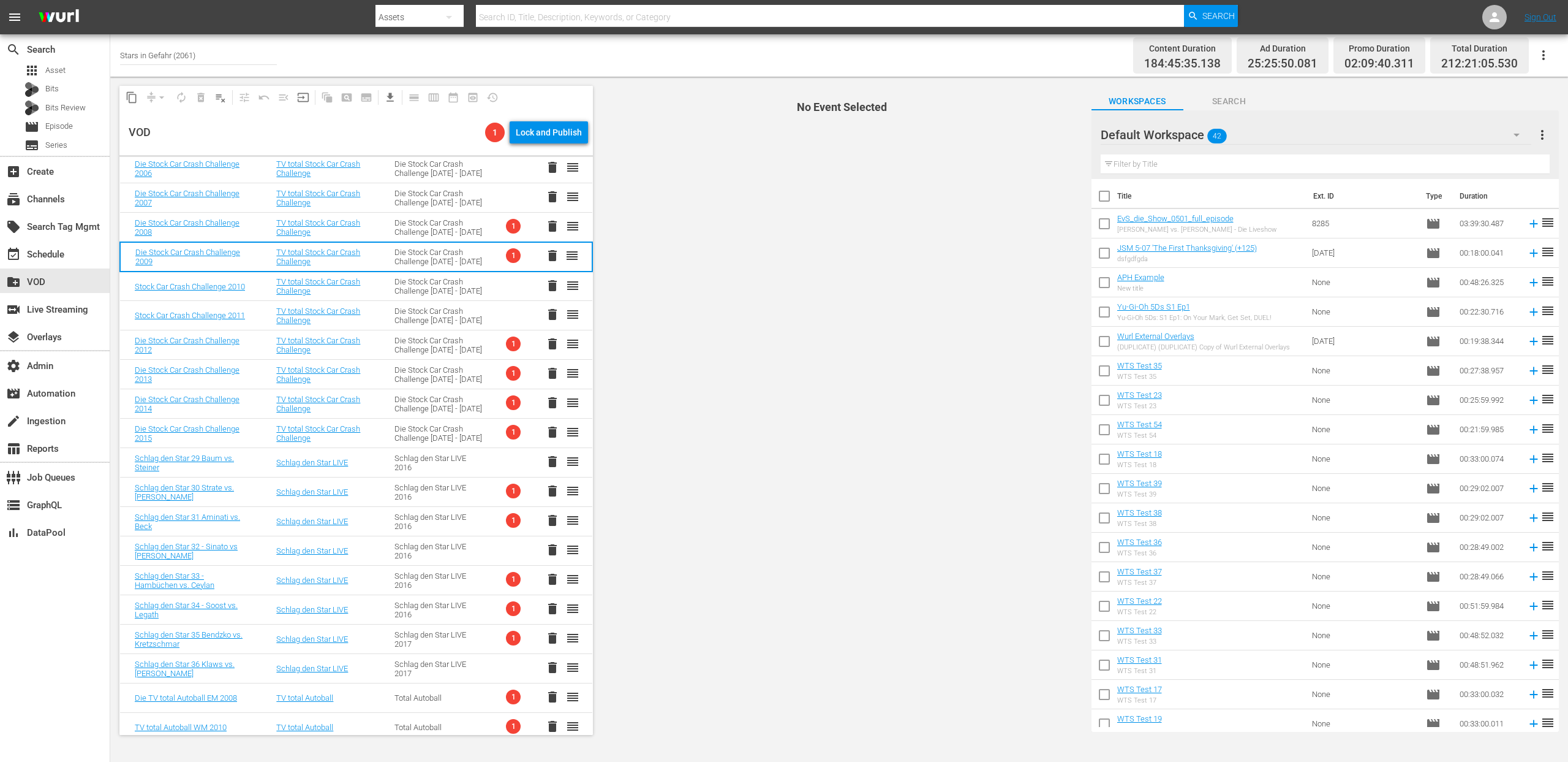
click at [435, 234] on div "Die Stock Car Crash Challenge 2005 - 2015" at bounding box center [438, 227] width 89 height 19
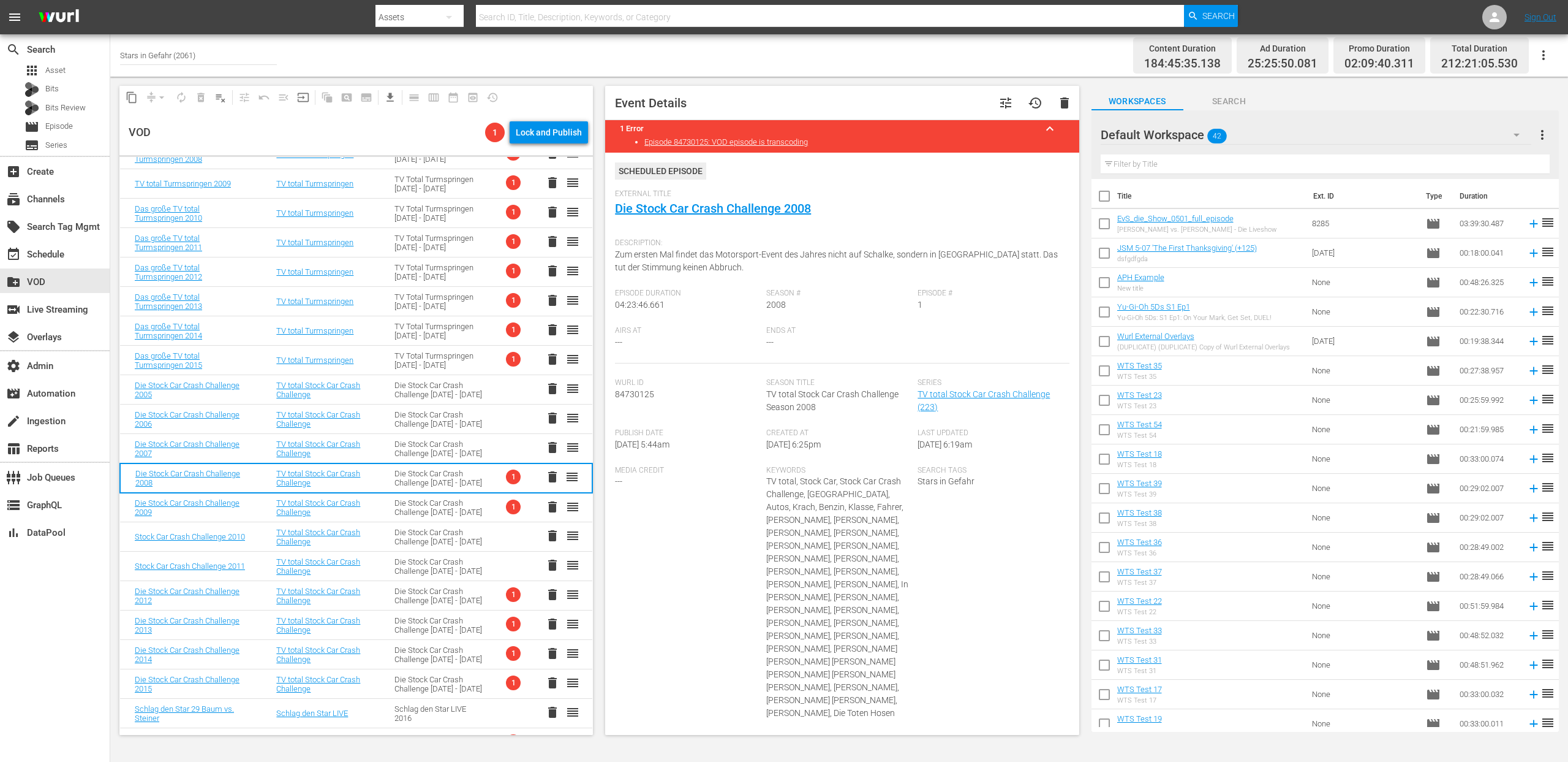
scroll to position [396, 0]
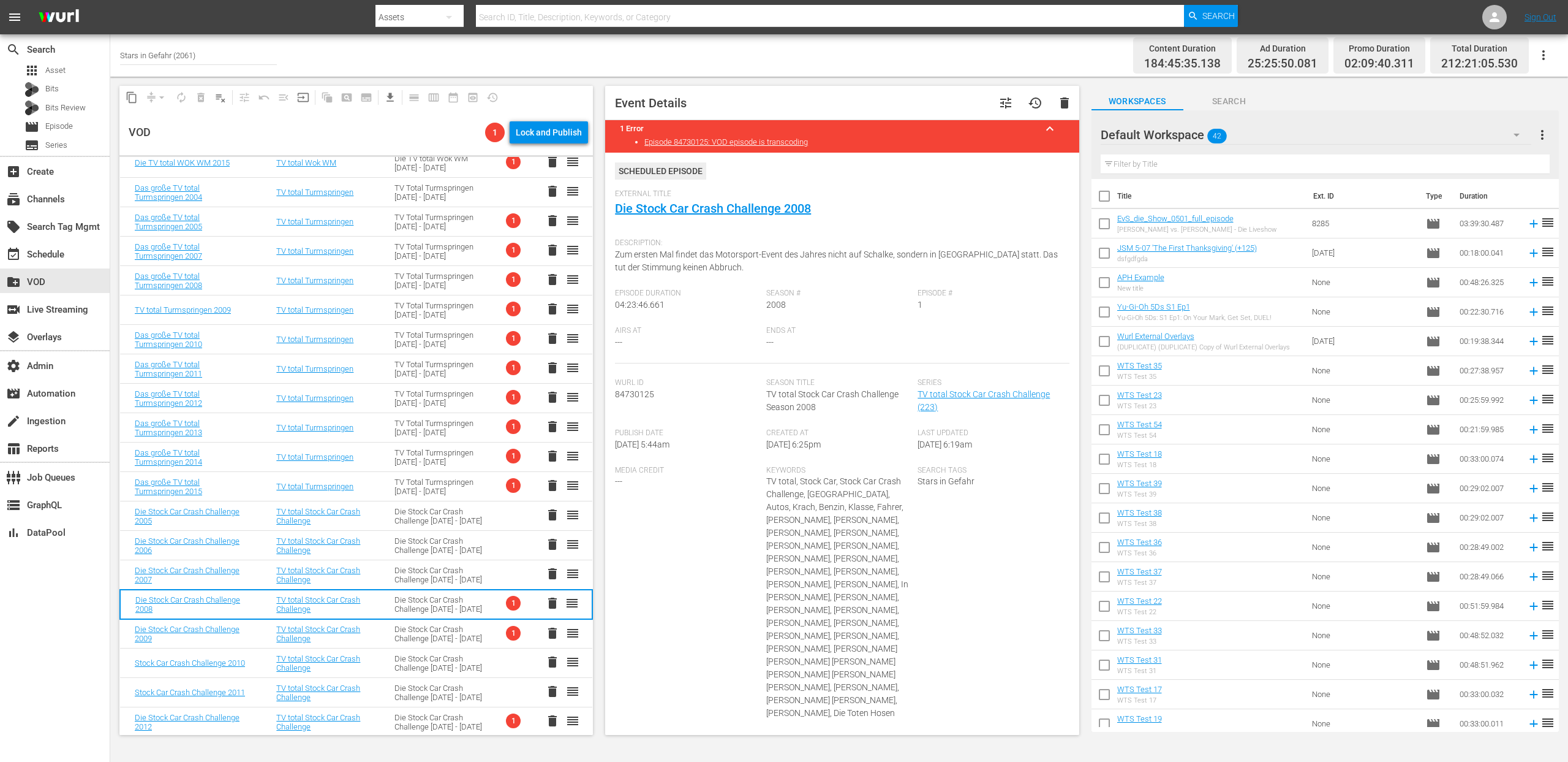
click at [425, 486] on div "TV Total Turmspringen 2004 - 2015" at bounding box center [438, 486] width 89 height 19
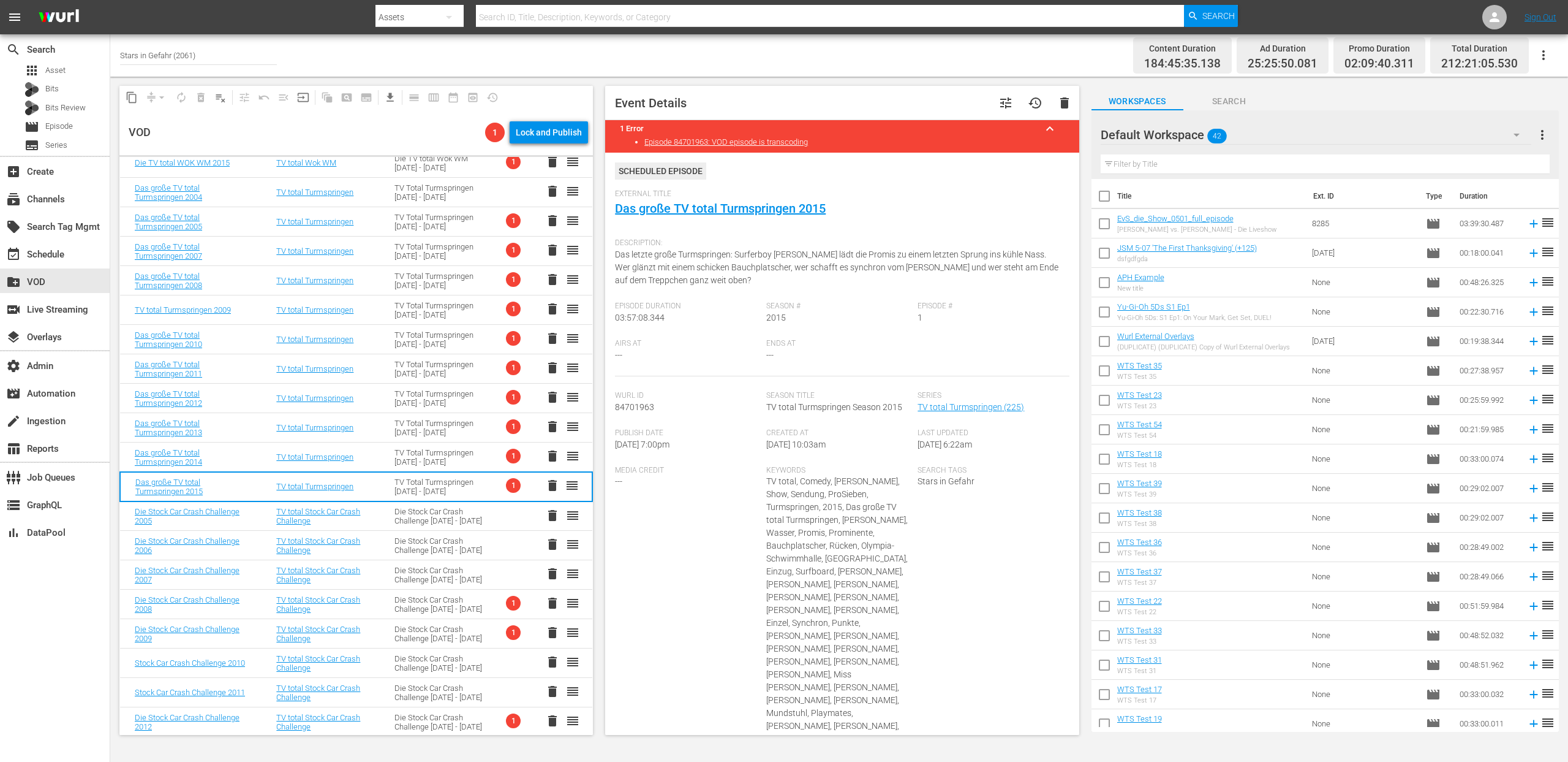
click at [425, 459] on div "TV Total Turmspringen 2004 - 2015" at bounding box center [438, 457] width 89 height 19
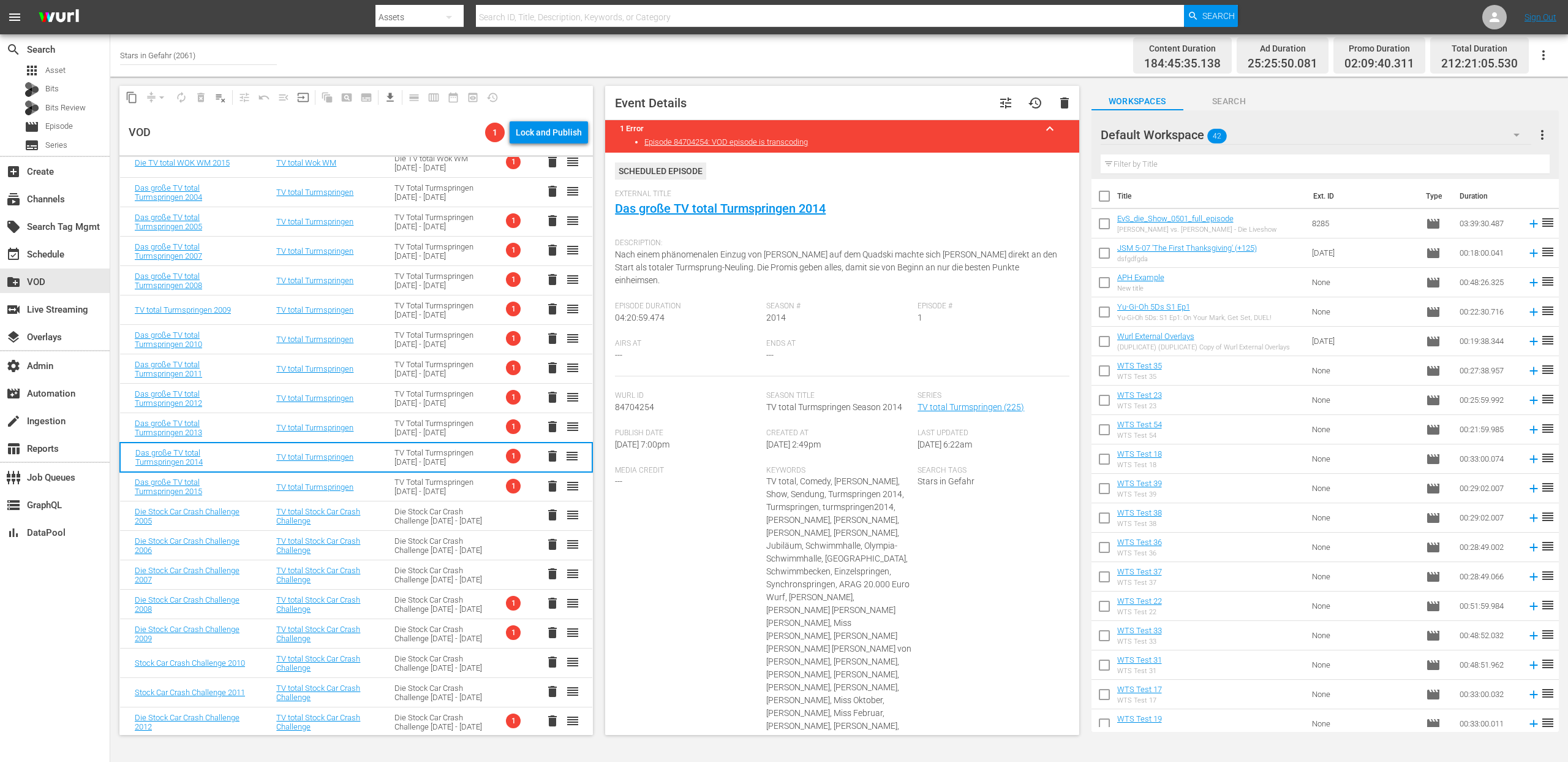
click at [426, 431] on div "TV Total Turmspringen 2004 - 2015" at bounding box center [438, 428] width 89 height 19
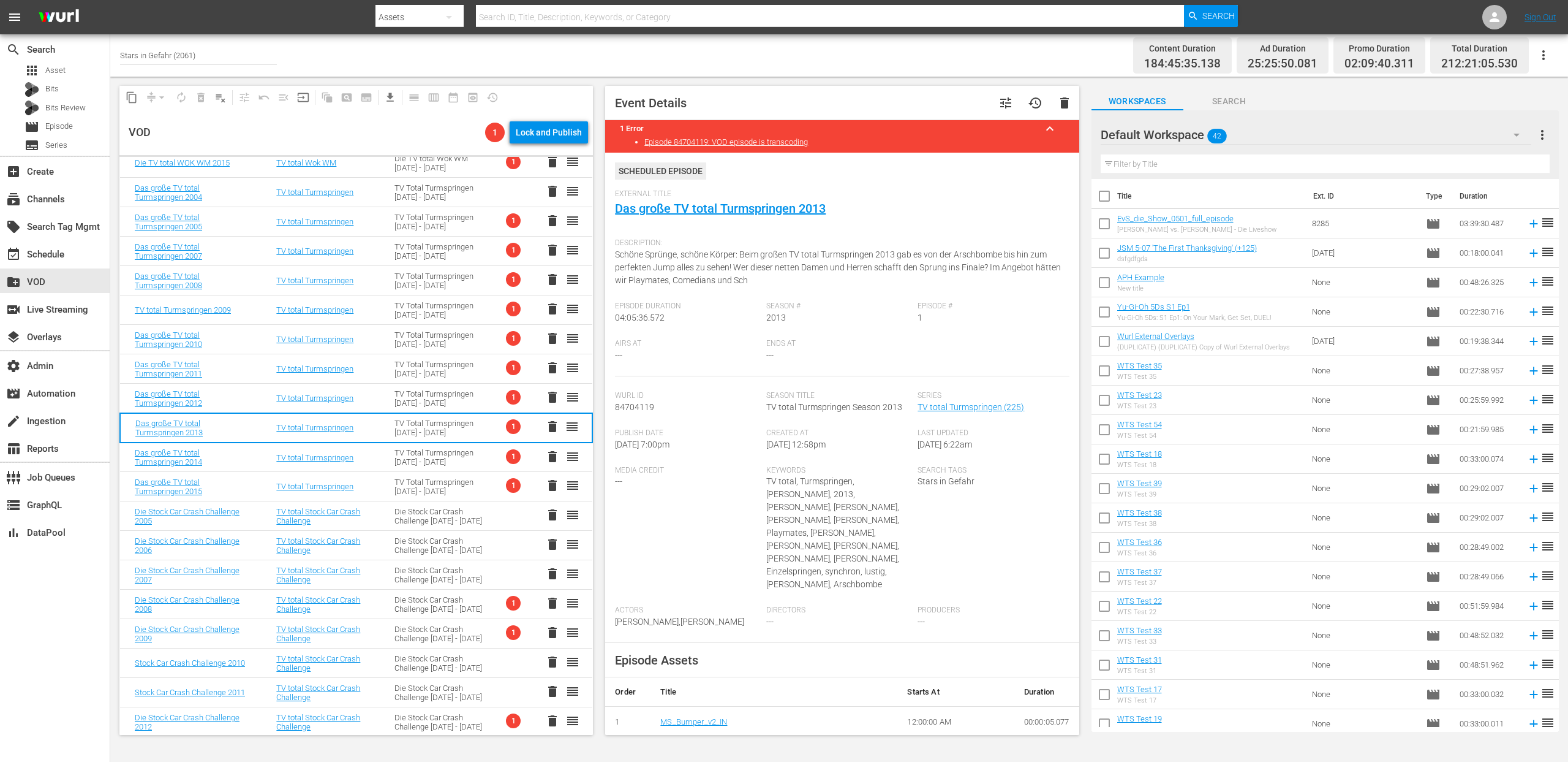
click at [426, 397] on div "TV Total Turmspringen 2004 - 2015" at bounding box center [438, 398] width 89 height 19
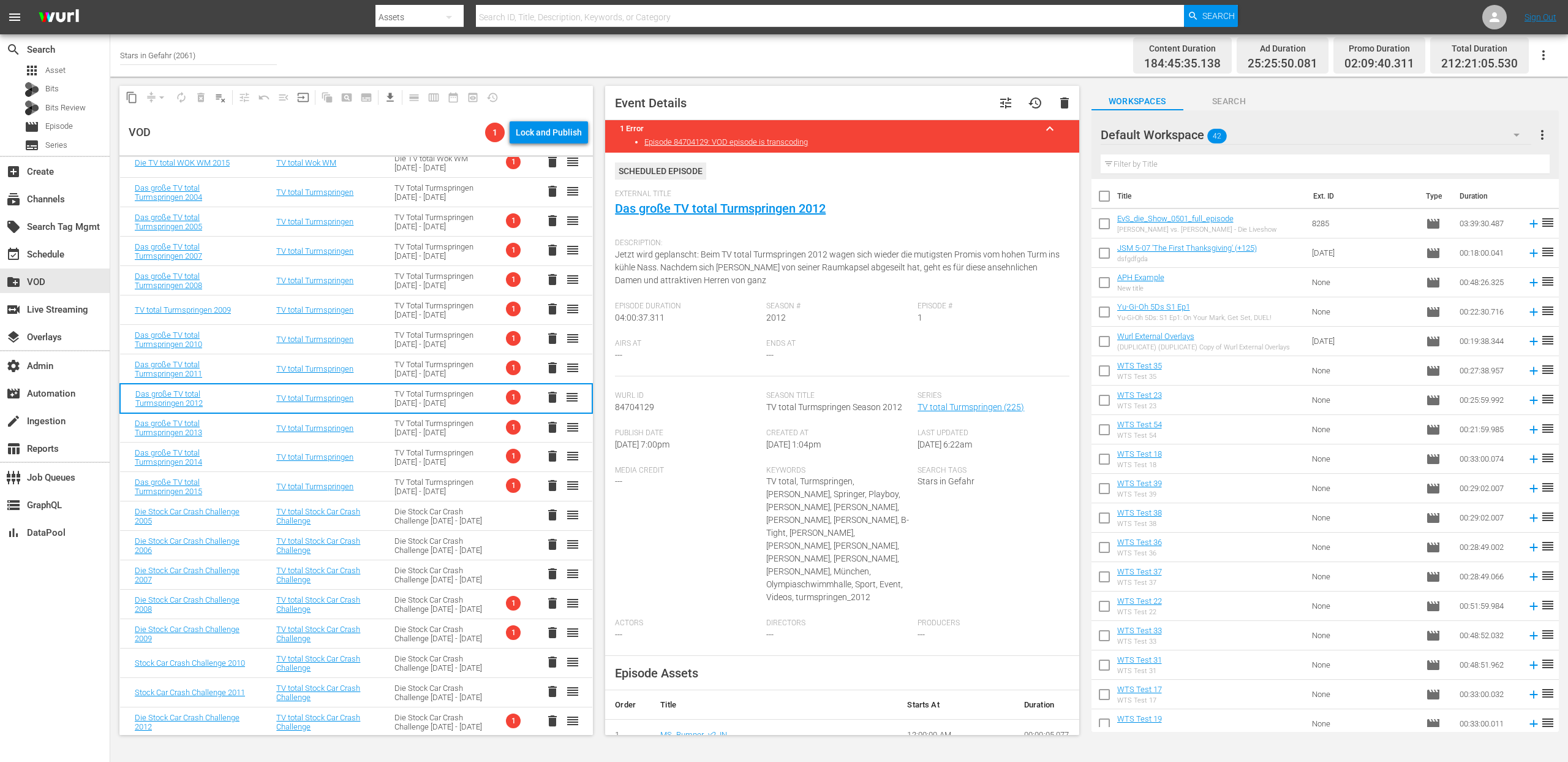
click at [428, 364] on div "TV Total Turmspringen 2004 - 2015" at bounding box center [438, 369] width 89 height 19
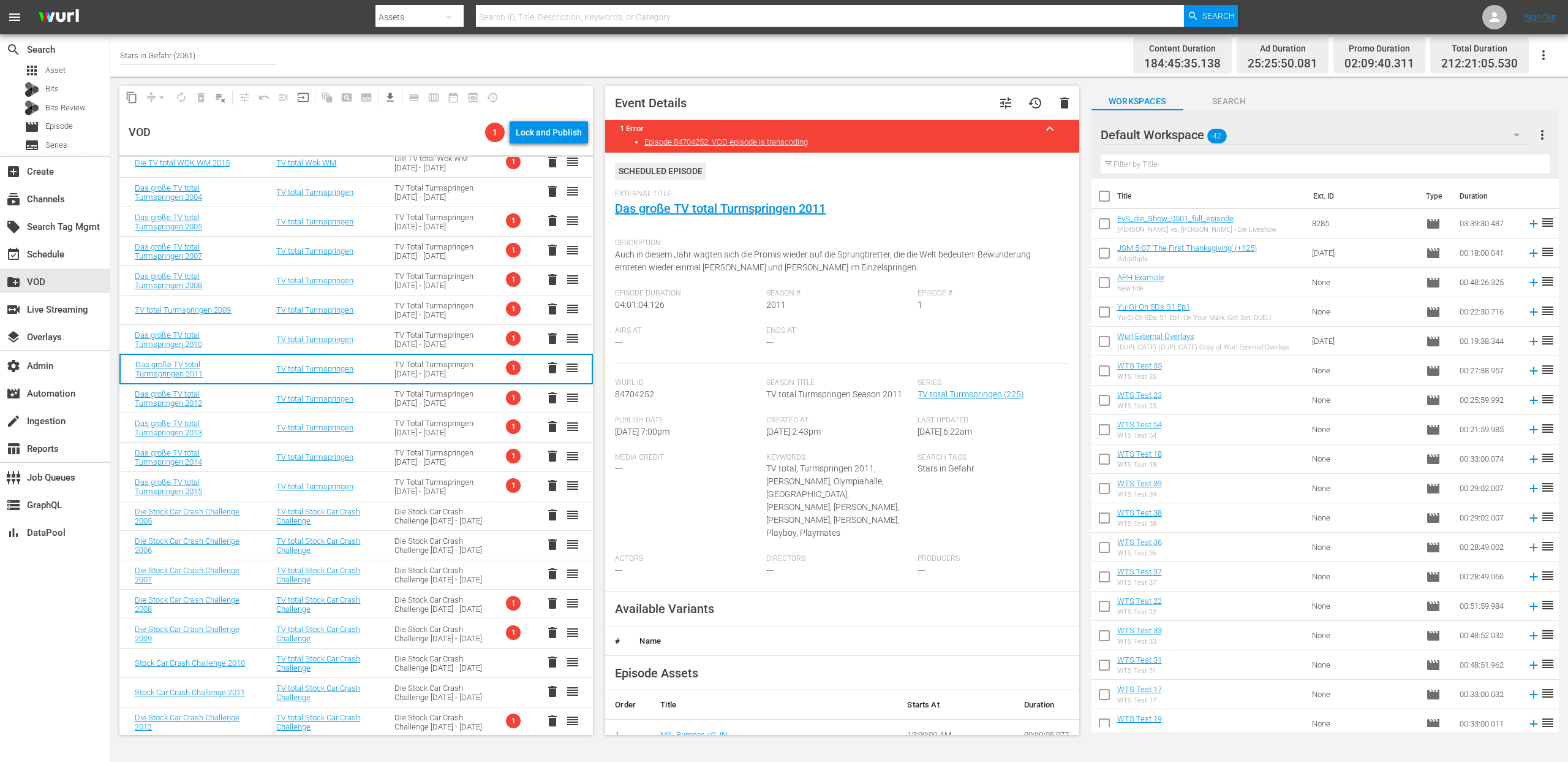
click at [428, 340] on div "TV Total Turmspringen 2004 - 2015" at bounding box center [438, 339] width 89 height 19
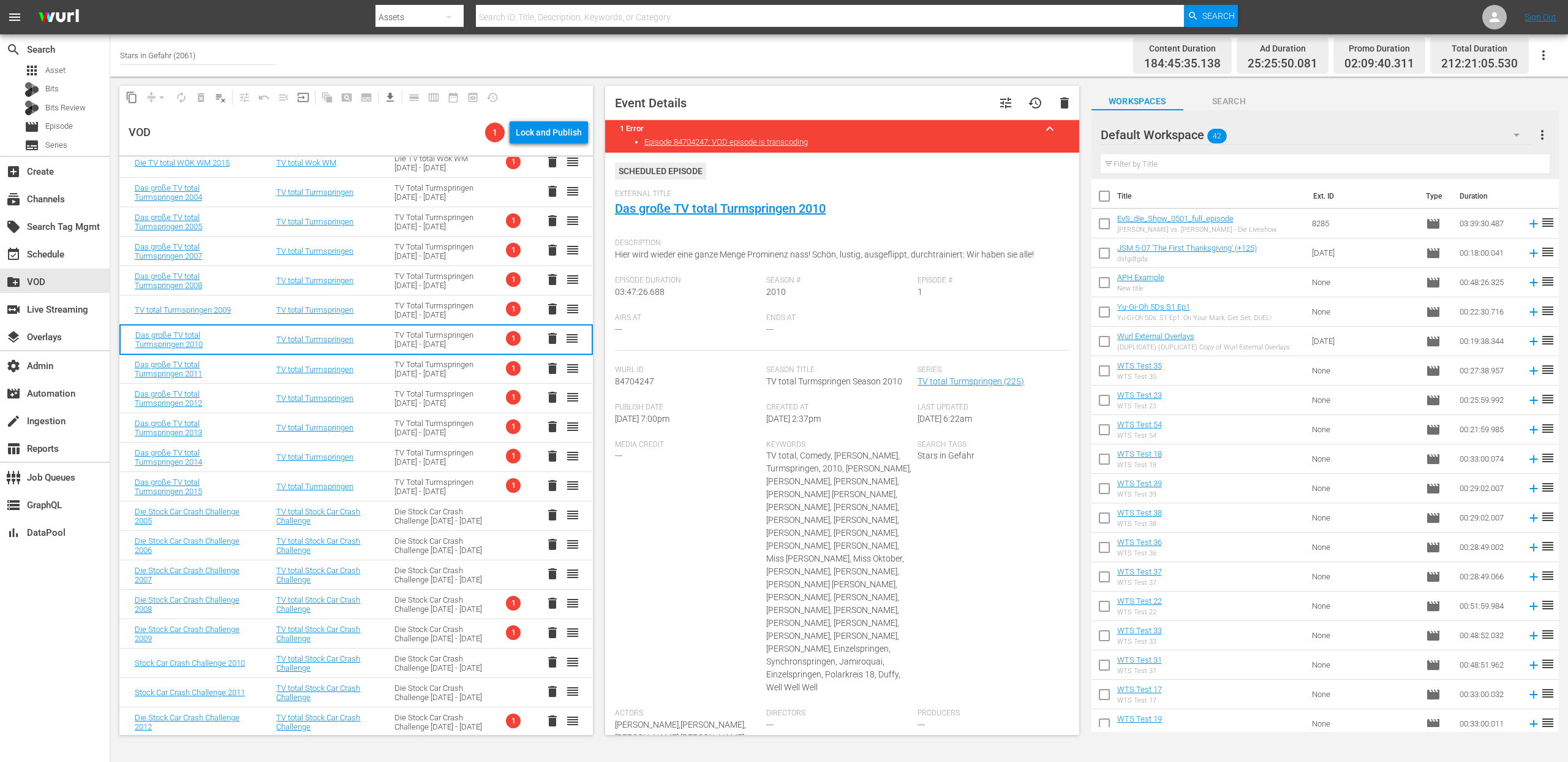
click at [430, 312] on div "TV Total Turmspringen 2004 - 2015" at bounding box center [438, 310] width 89 height 19
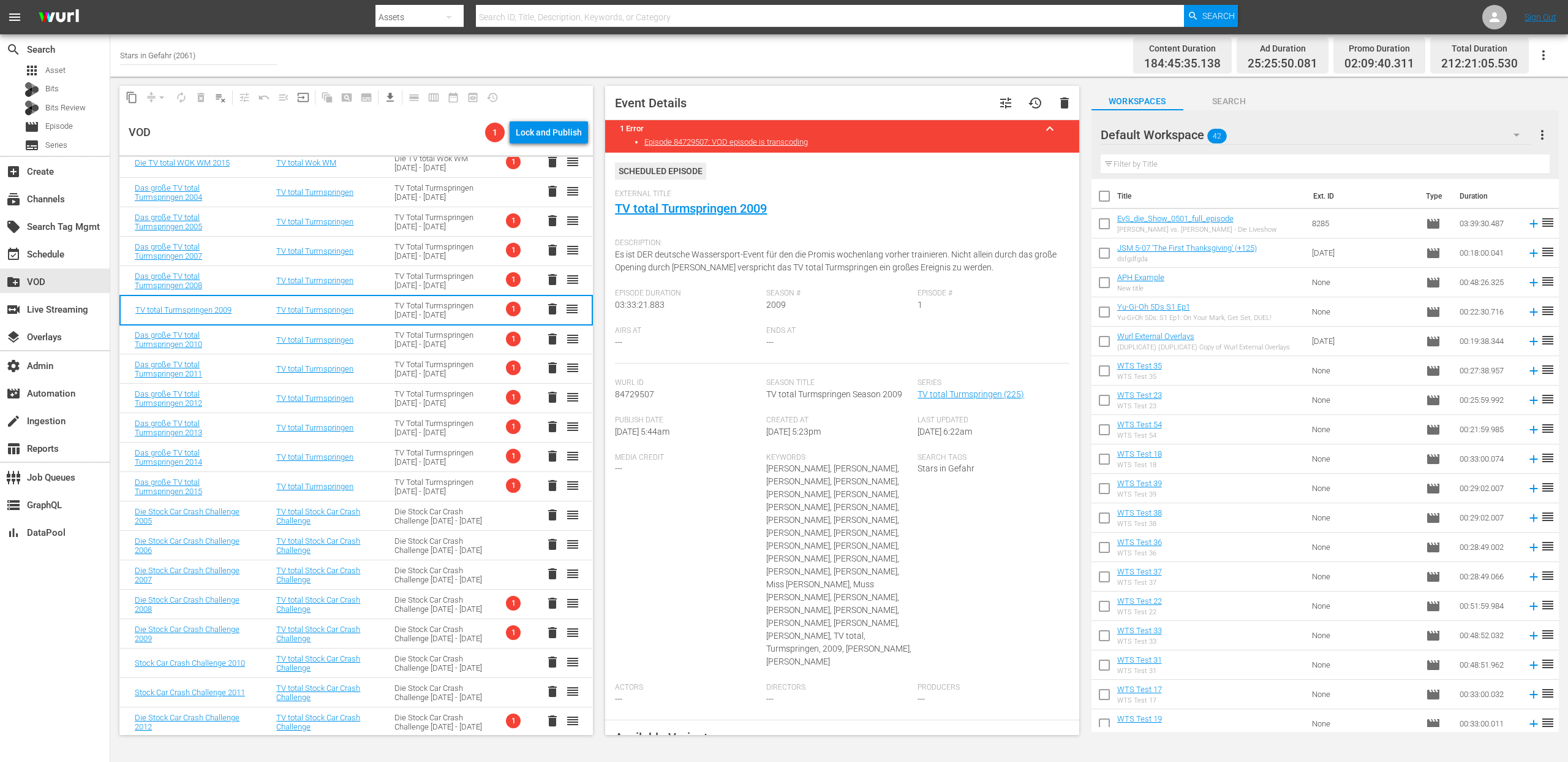
click at [431, 269] on td "TV Total Turmspringen 2004 - 2015" at bounding box center [438, 281] width 118 height 30
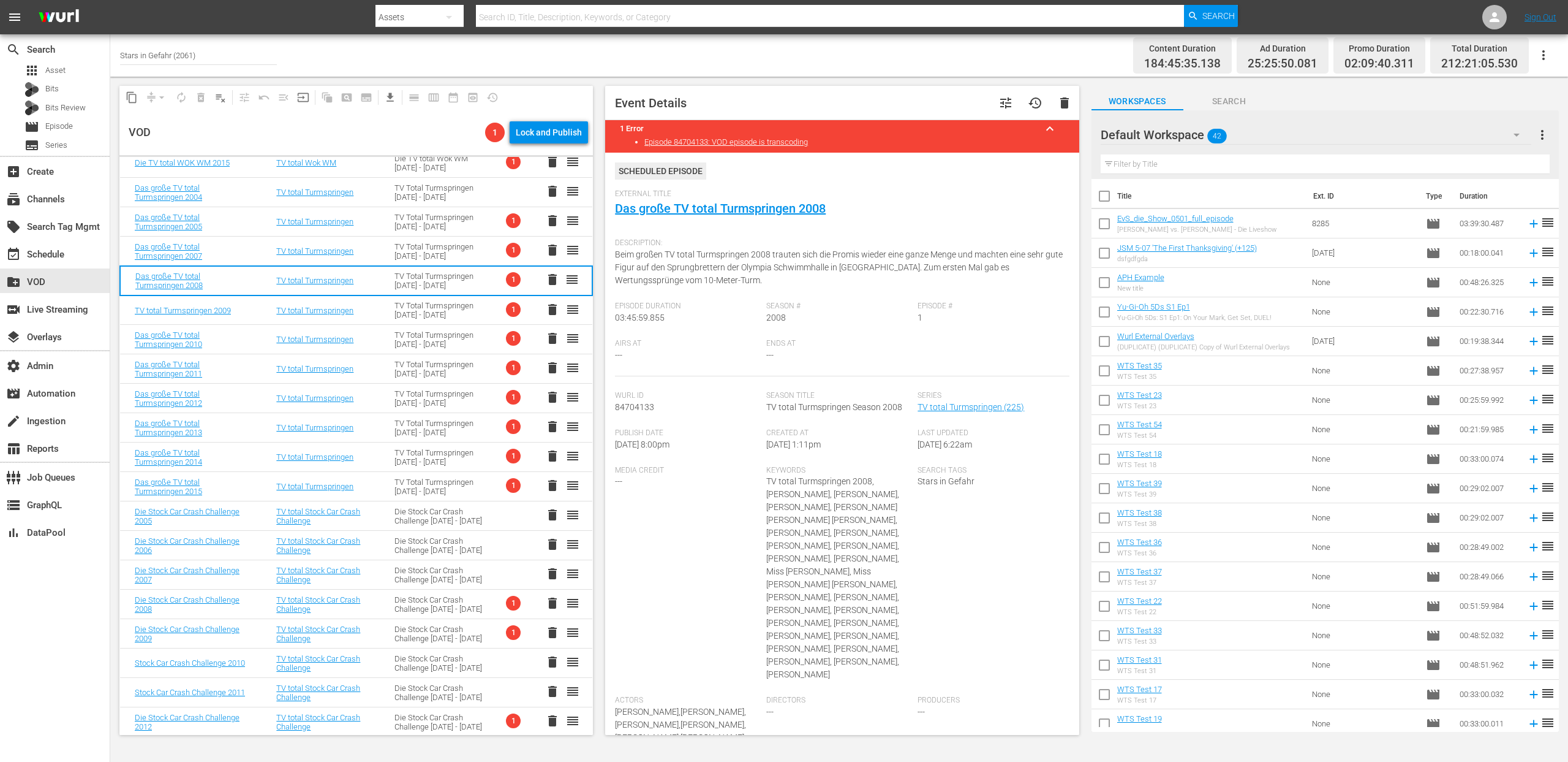
click at [430, 248] on div "TV Total Turmspringen 2004 - 2015" at bounding box center [438, 251] width 89 height 19
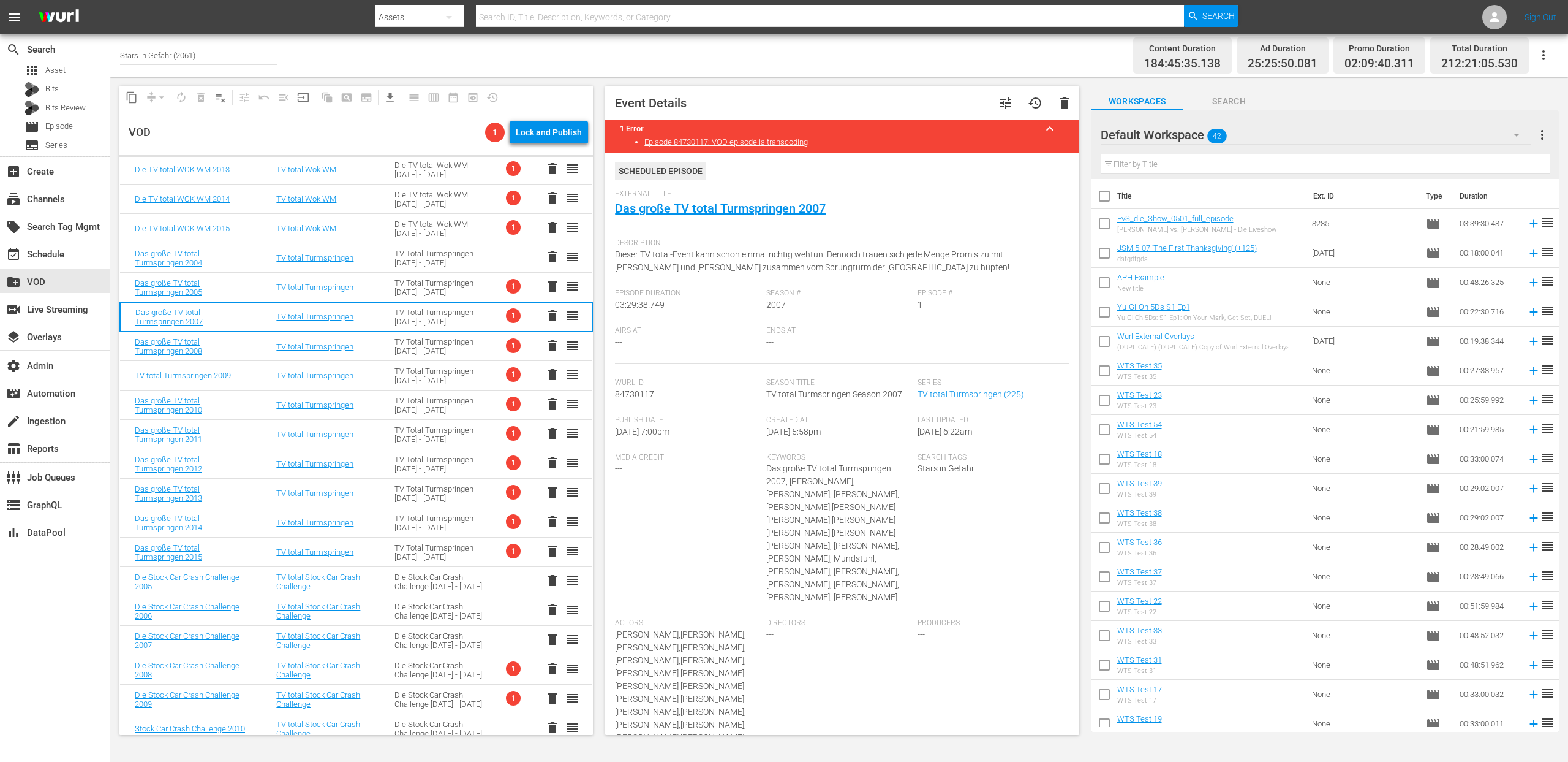
scroll to position [322, 0]
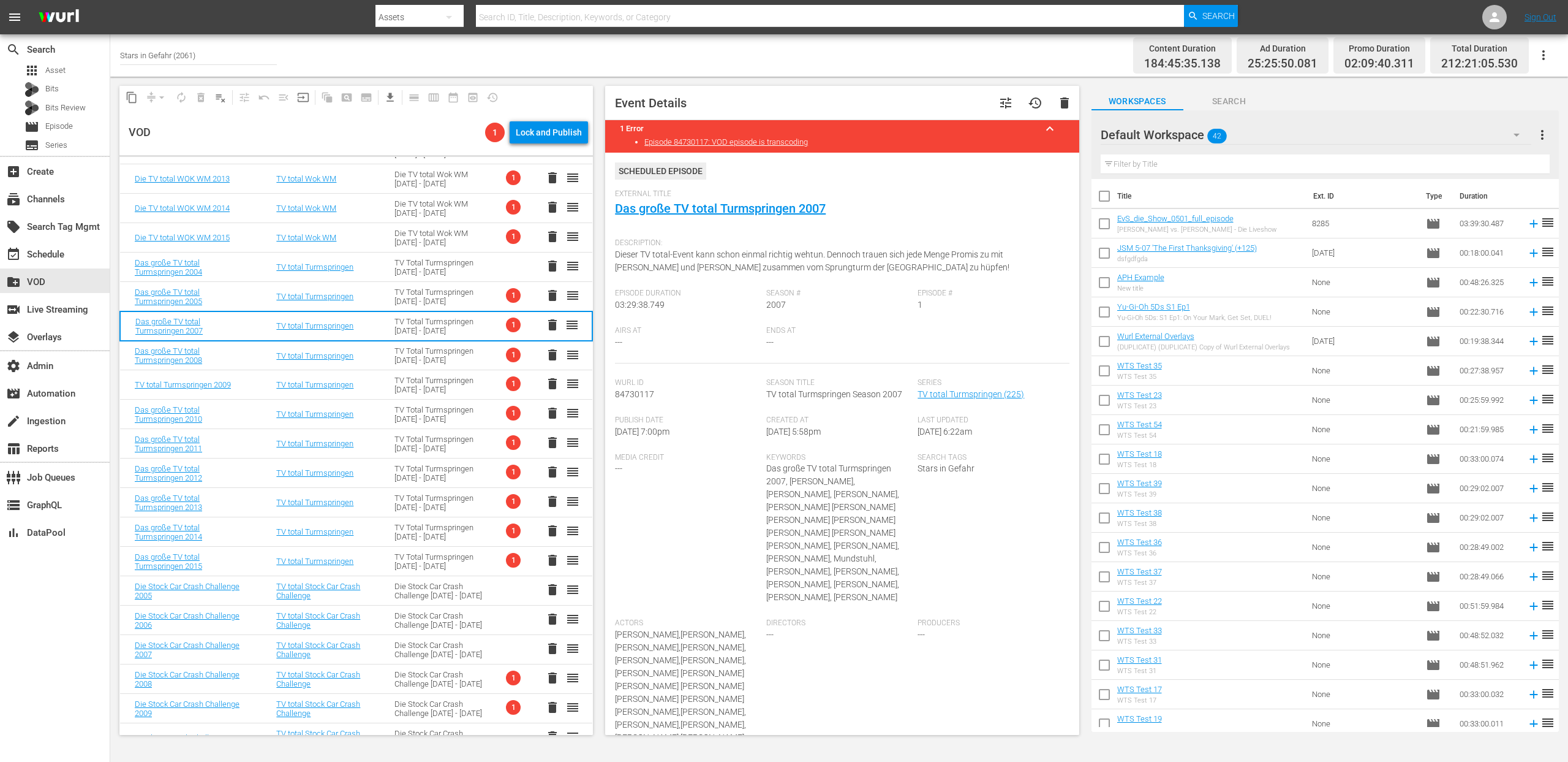
click at [433, 294] on div "TV Total Turmspringen 2004 - 2015" at bounding box center [438, 296] width 89 height 19
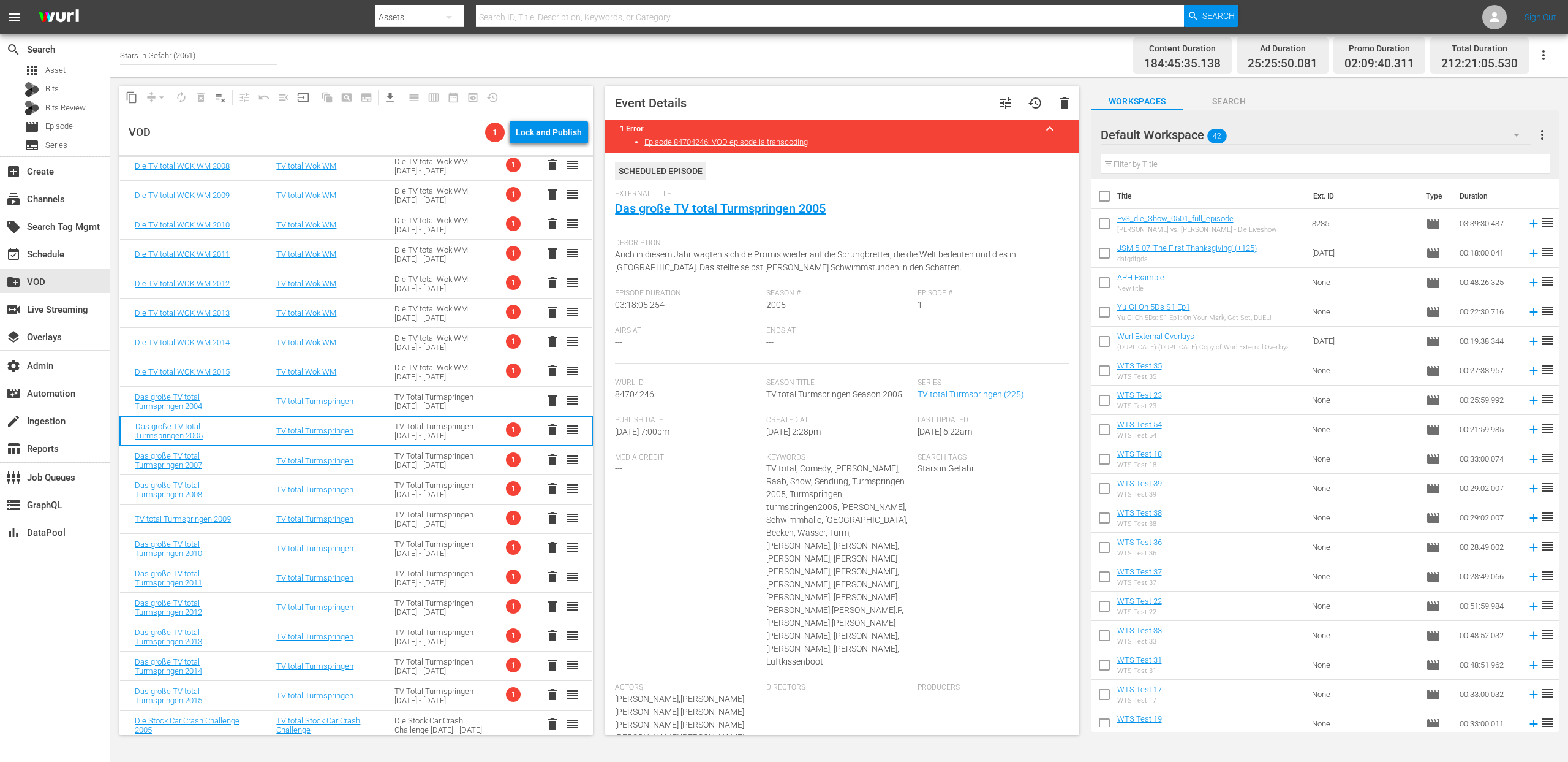
scroll to position [179, 0]
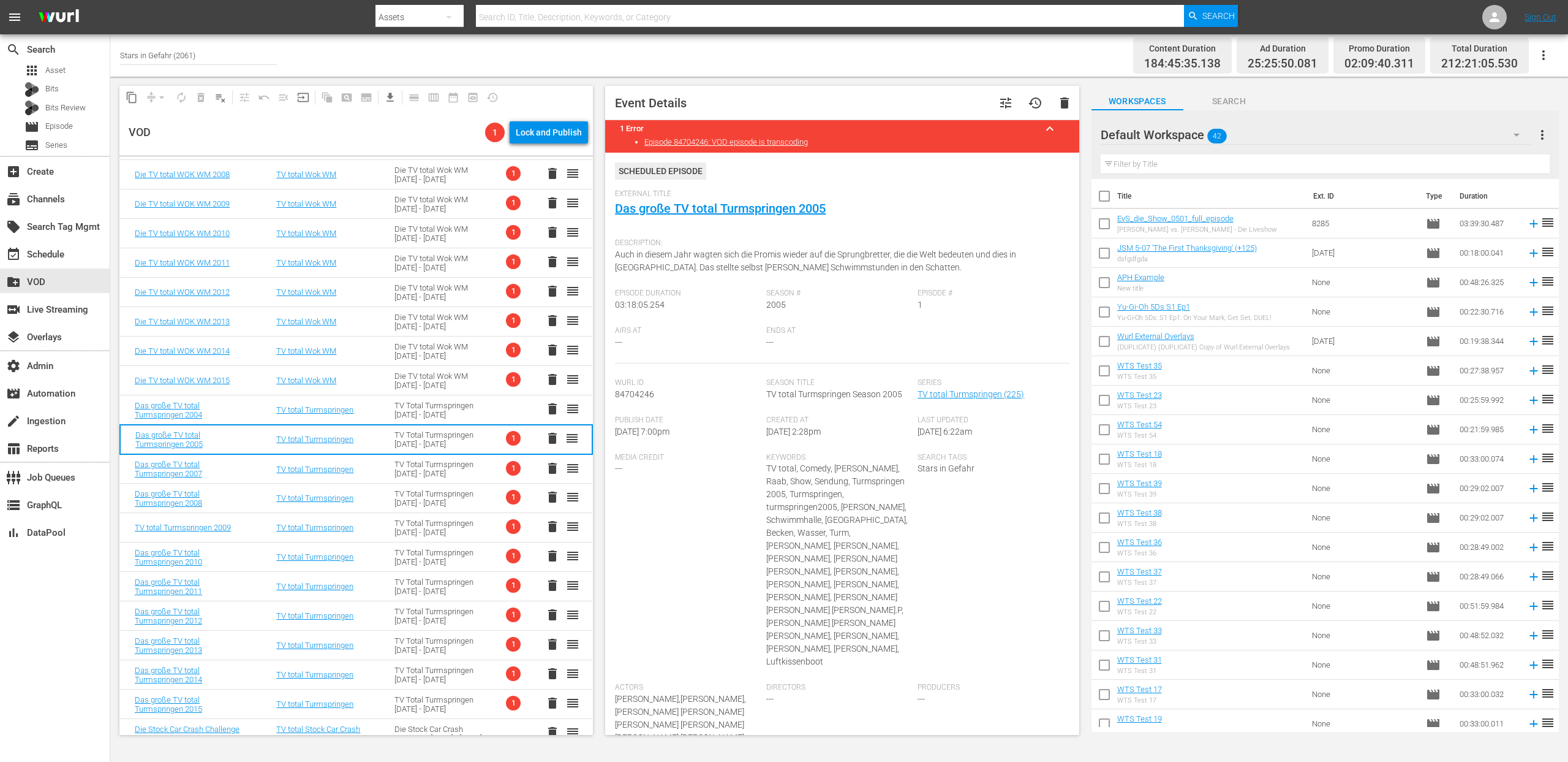
click at [416, 385] on div "Die TV total Wok WM 2003 - 2015" at bounding box center [438, 380] width 89 height 19
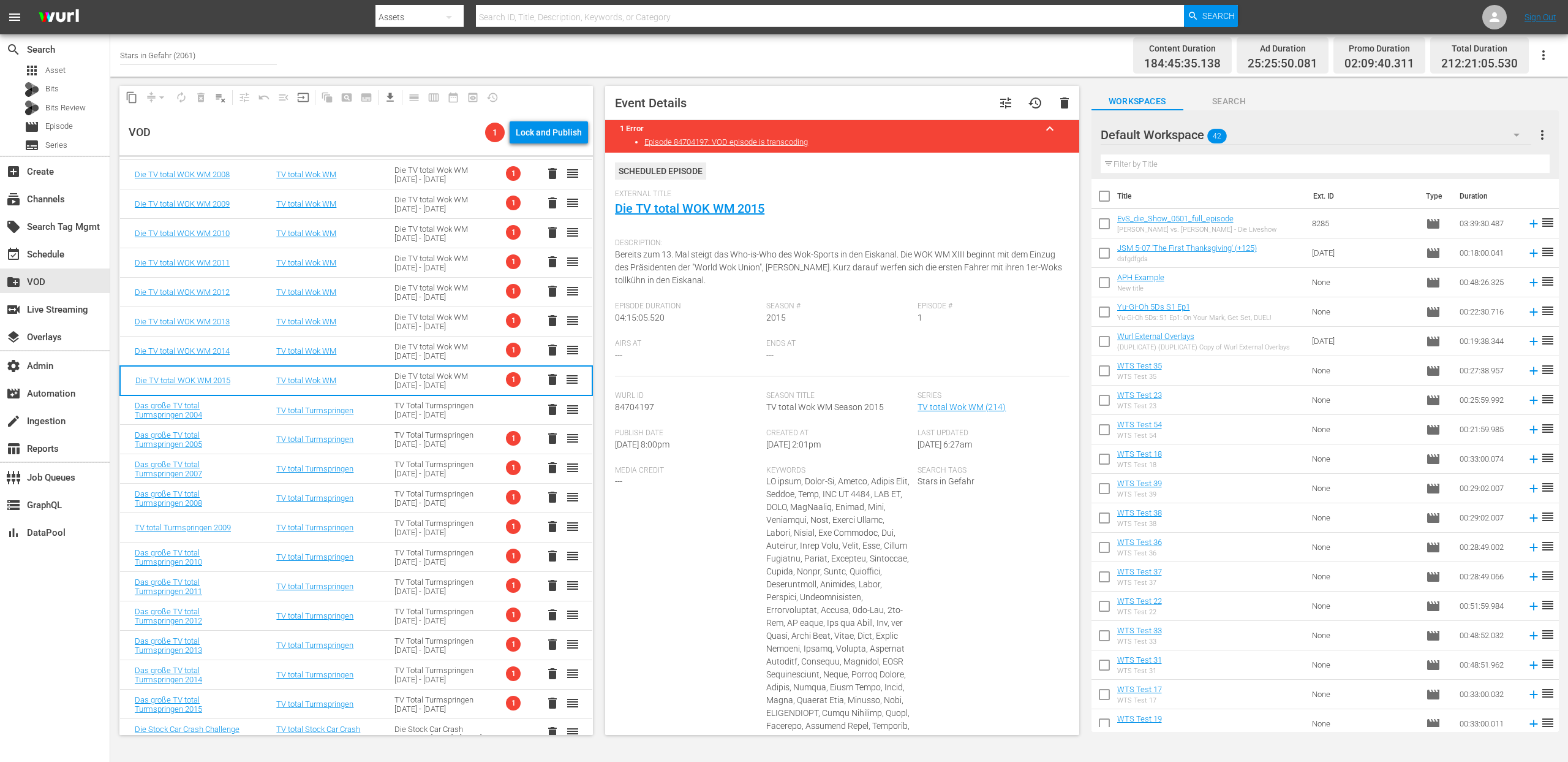
click at [421, 352] on div "Die TV total Wok WM 2003 - 2015" at bounding box center [438, 351] width 89 height 19
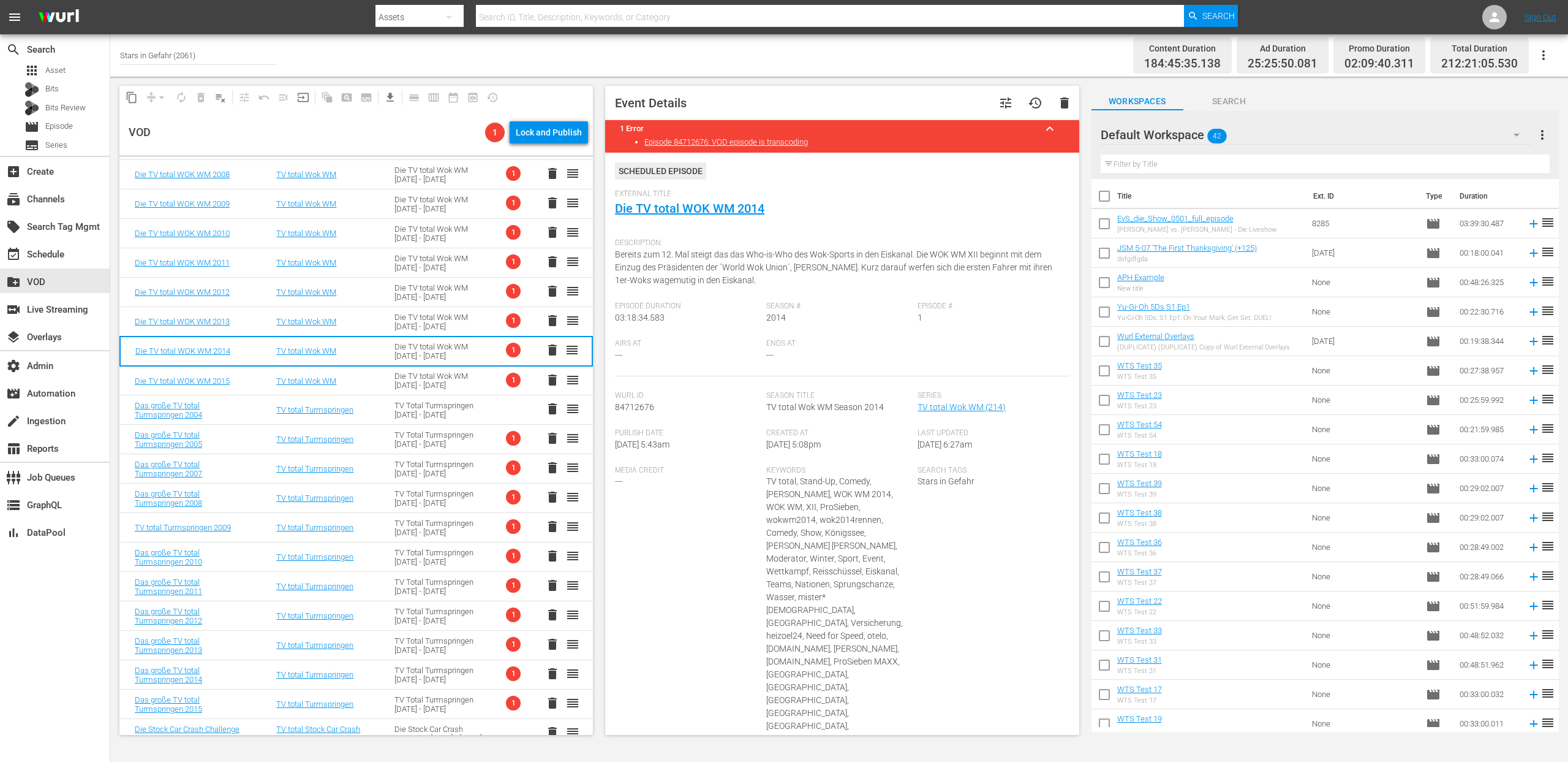
click at [426, 325] on div "Die TV total Wok WM 2003 - 2015" at bounding box center [438, 321] width 89 height 19
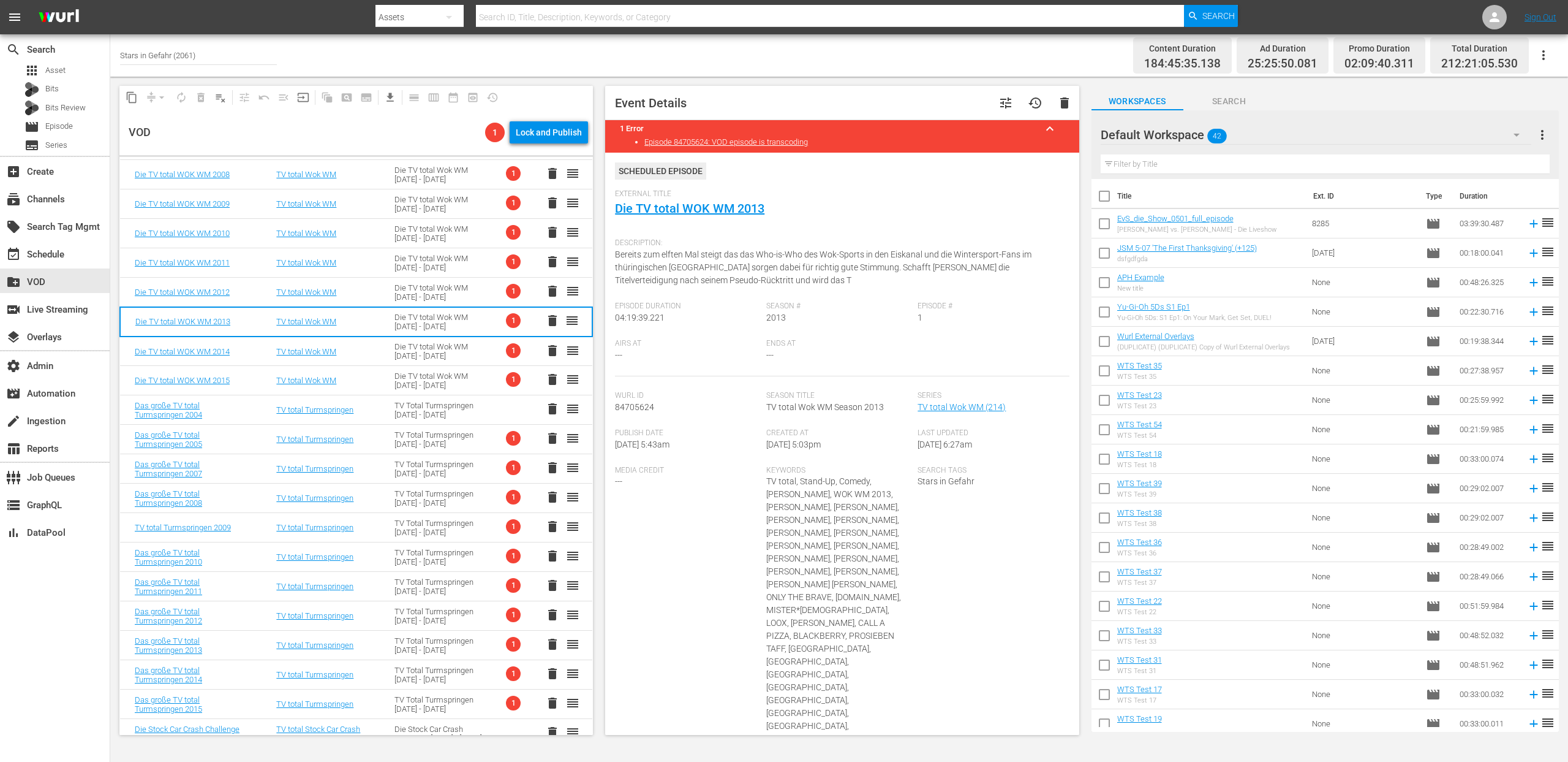
click at [430, 287] on div "Die TV total Wok WM 2003 - 2015" at bounding box center [438, 292] width 89 height 19
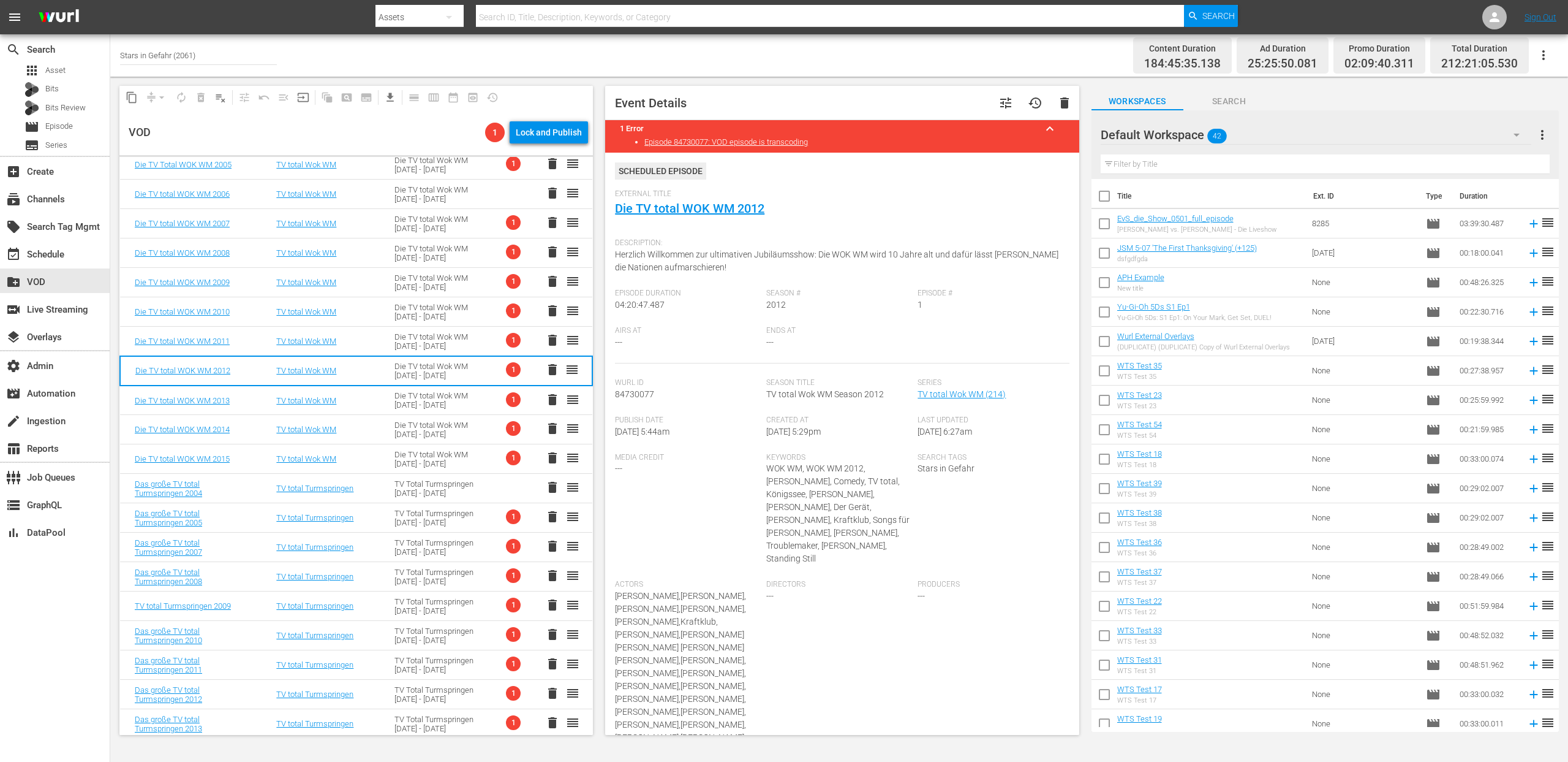
scroll to position [97, 0]
click at [410, 346] on div "Die TV total Wok WM 2003 - 2015" at bounding box center [438, 345] width 89 height 19
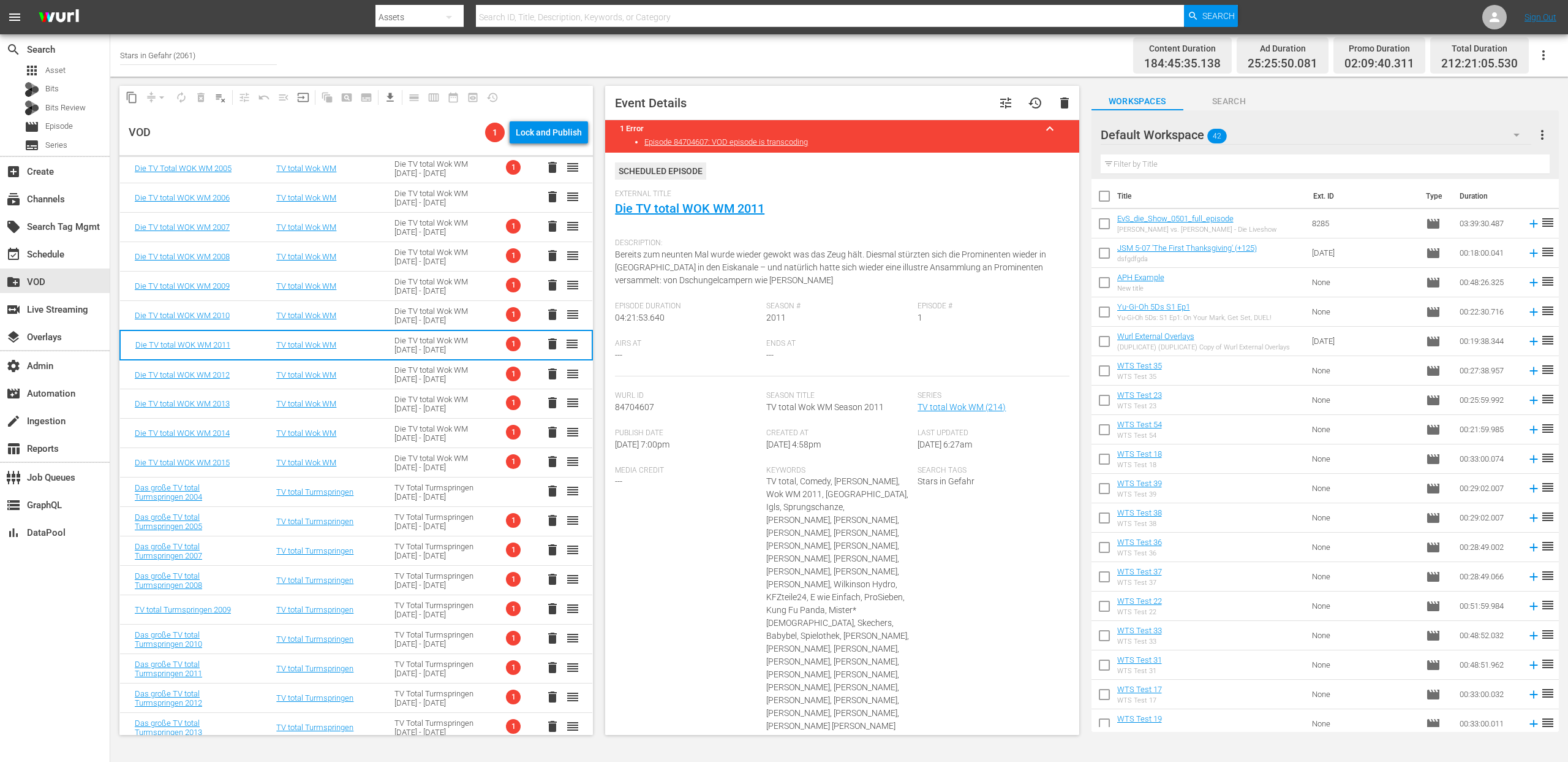
click at [408, 315] on div "Die TV total Wok WM 2003 - 2015" at bounding box center [438, 316] width 89 height 19
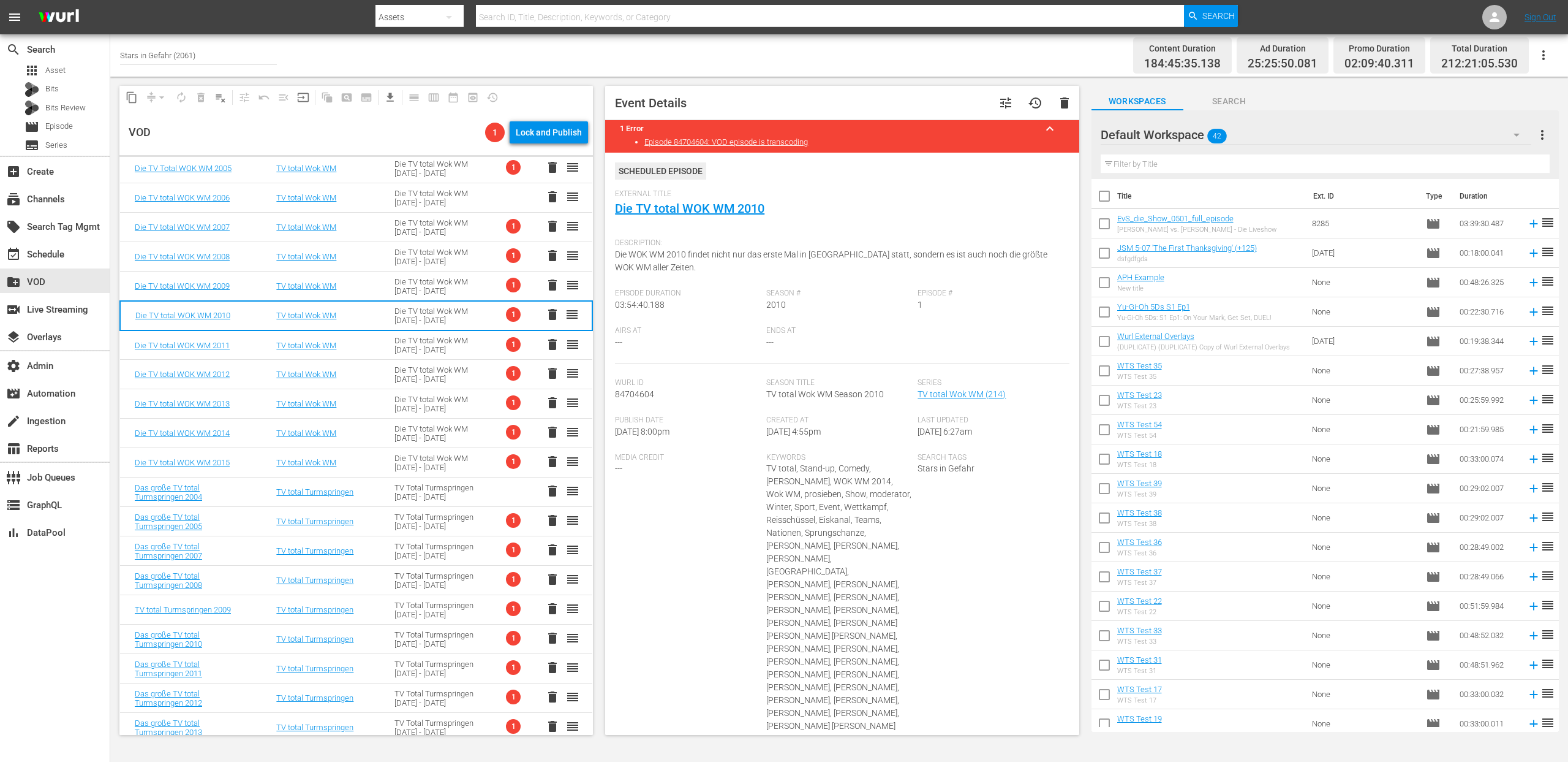
click at [416, 285] on div "Die TV total Wok WM 2003 - 2015" at bounding box center [438, 286] width 89 height 19
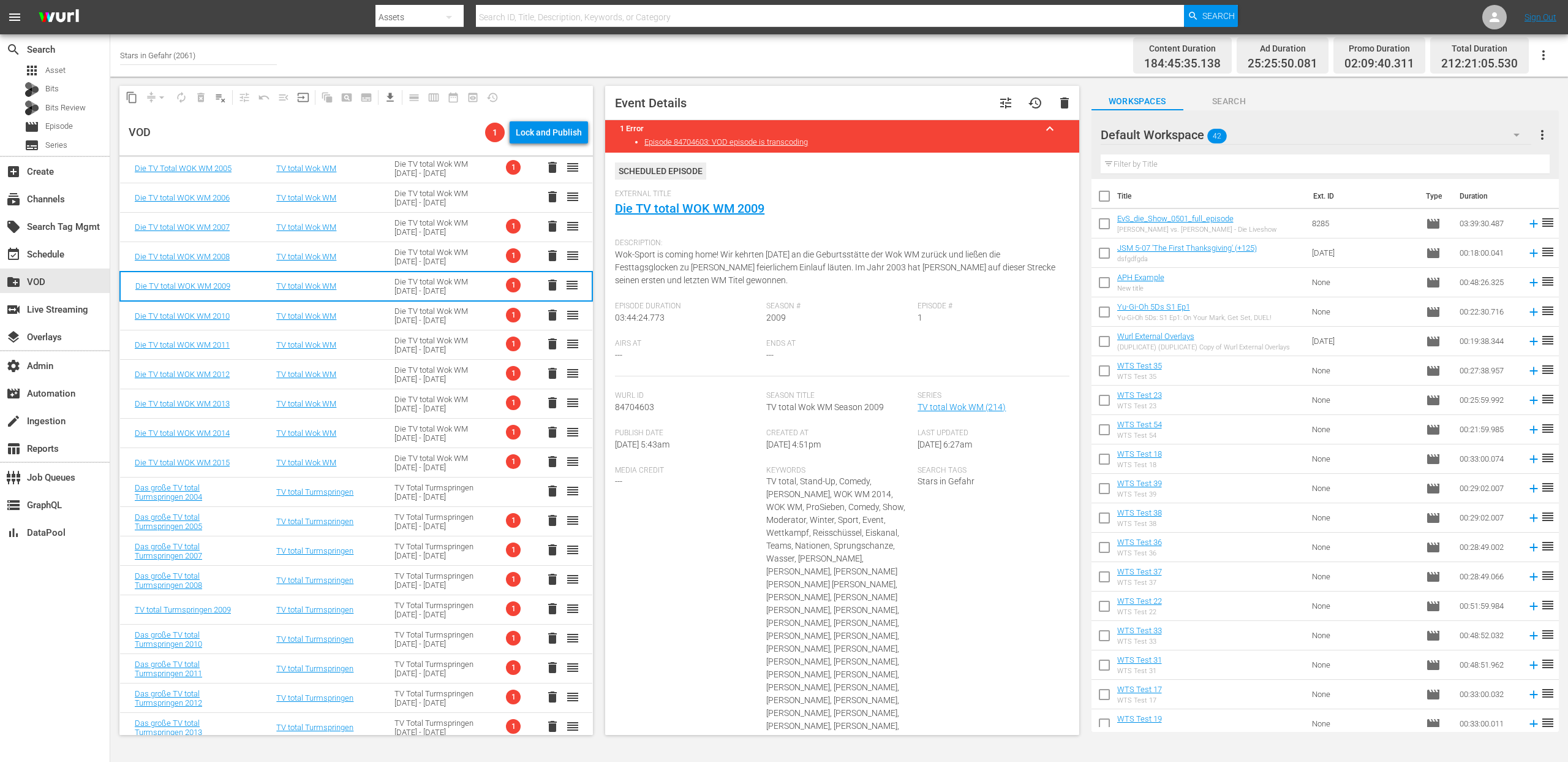
click at [421, 251] on div "Die TV total Wok WM 2003 - 2015" at bounding box center [438, 257] width 89 height 19
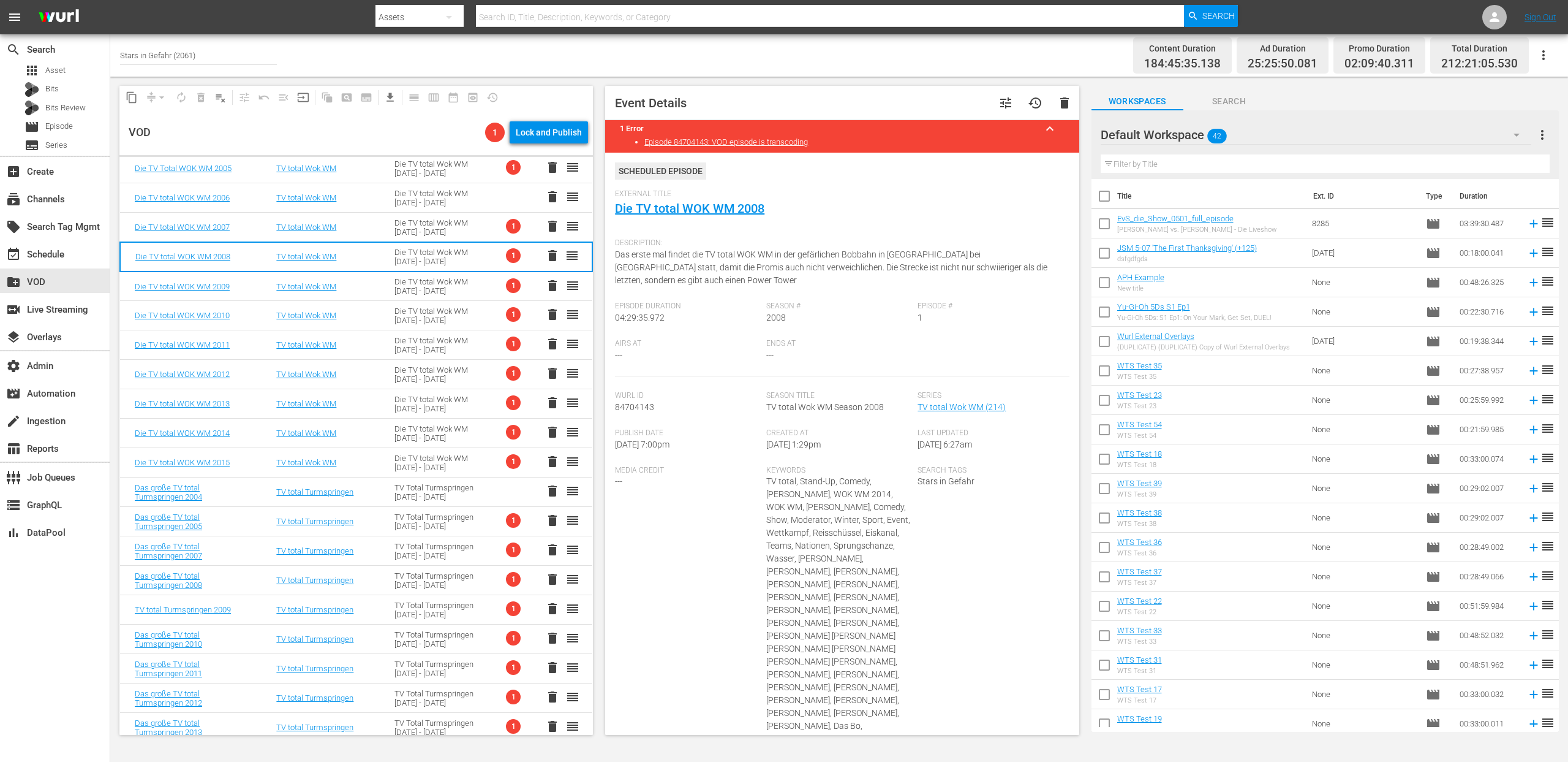
click at [422, 228] on div "Die TV total Wok WM 2003 - 2015" at bounding box center [438, 227] width 89 height 19
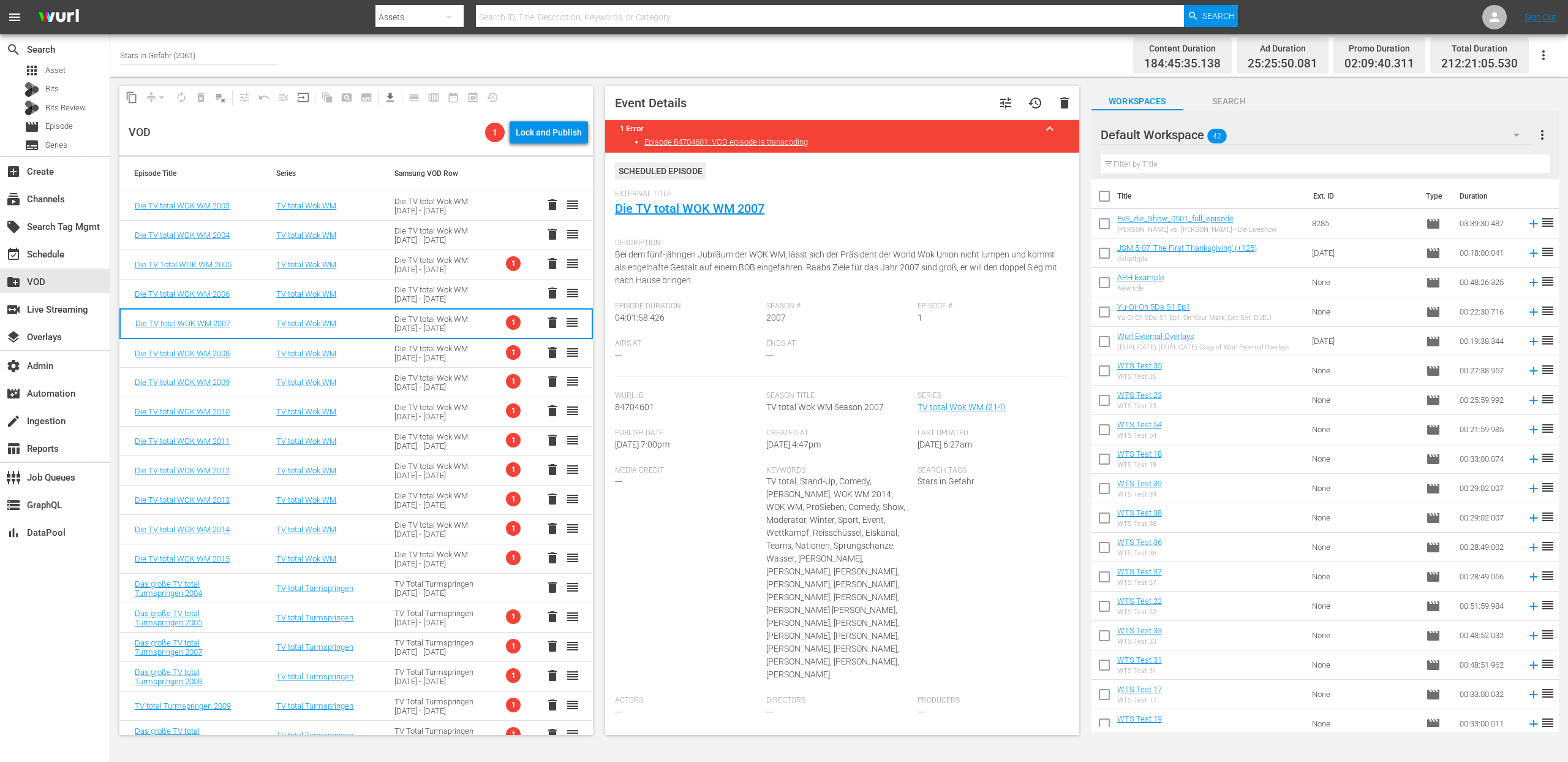
scroll to position [0, 0]
click at [433, 272] on div "Die TV total Wok WM 2003 - 2015" at bounding box center [438, 265] width 89 height 19
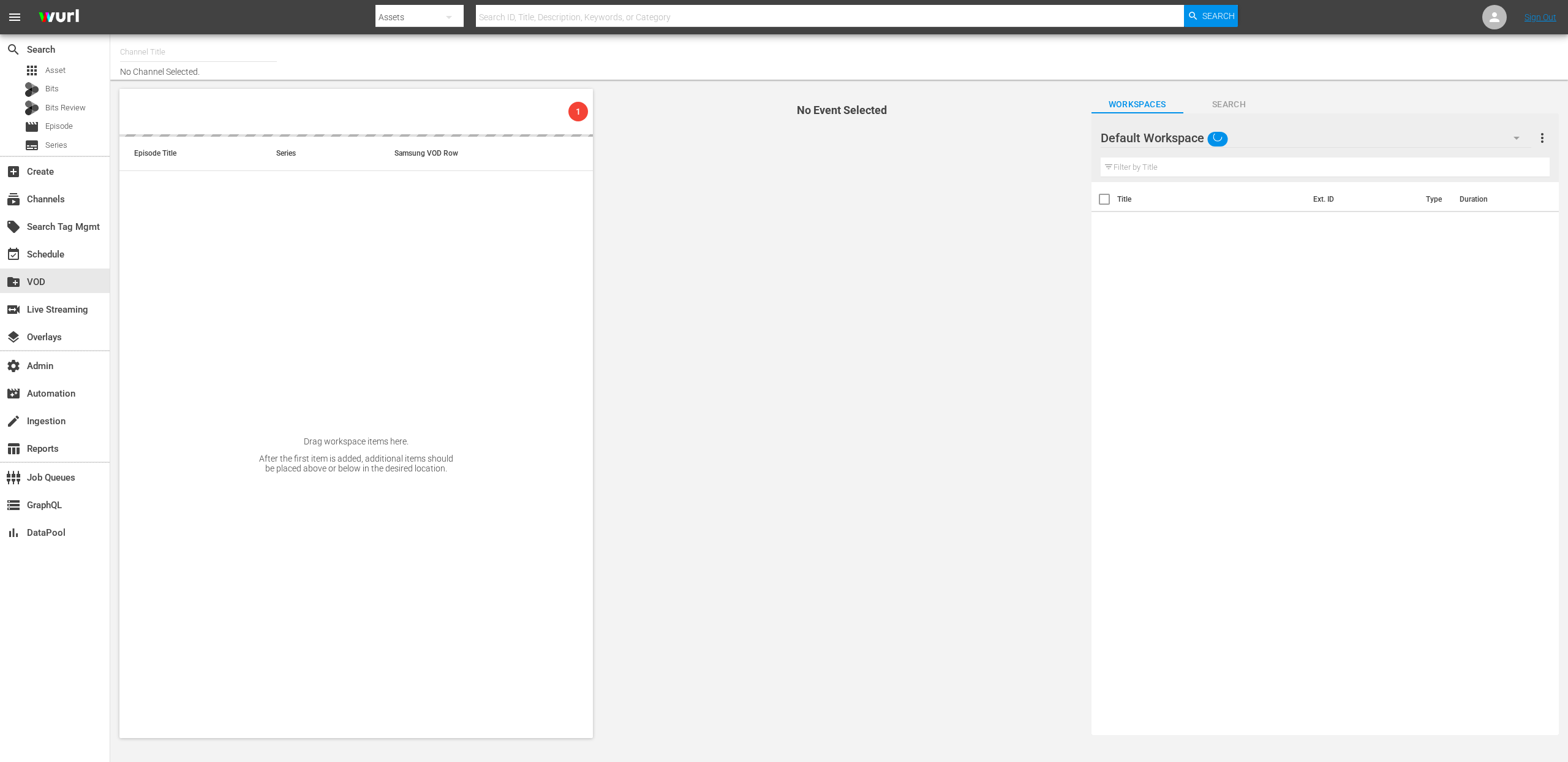
type input "Stars in Gefahr (2061)"
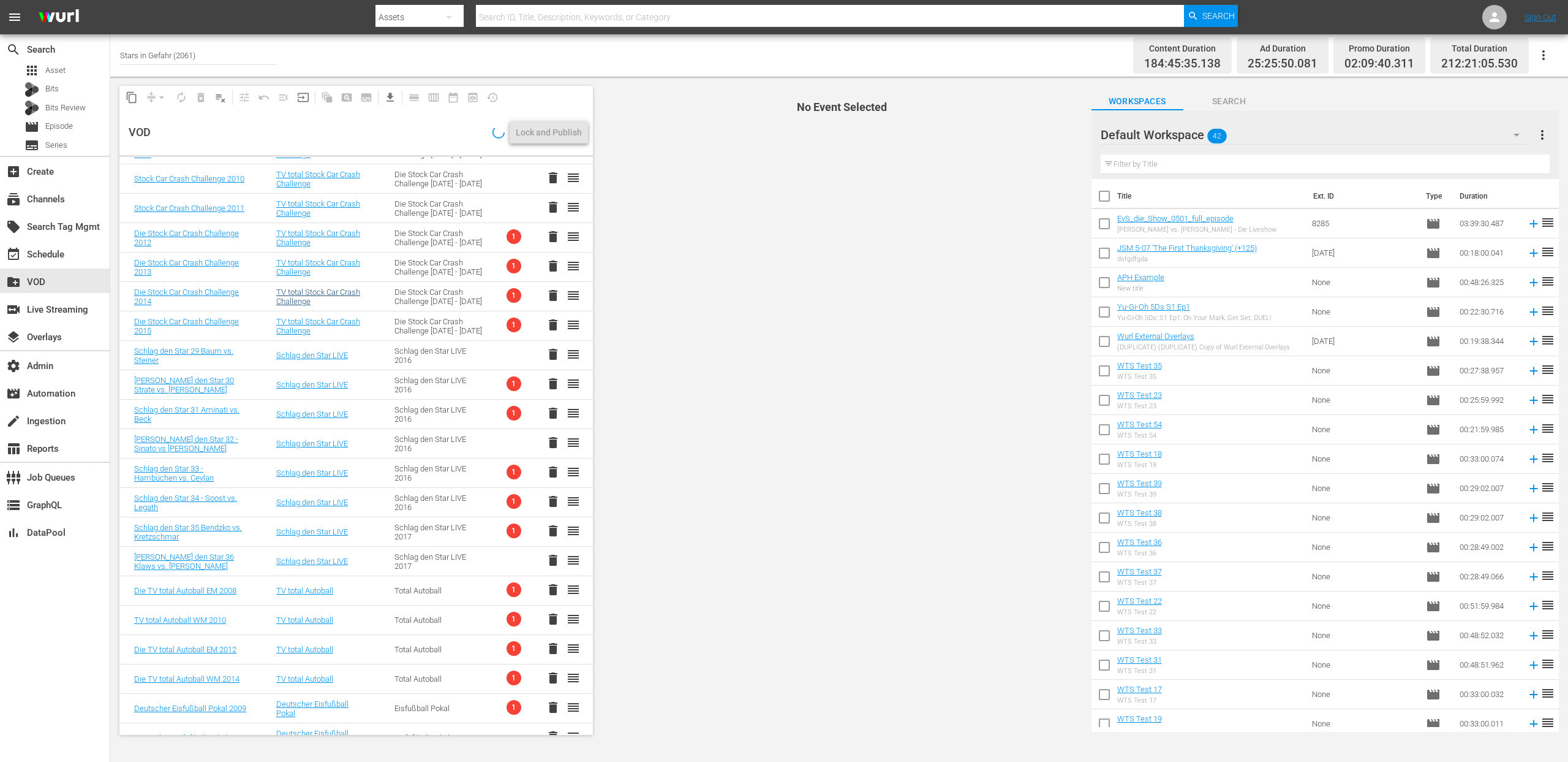
scroll to position [1016, 0]
